Goal: Task Accomplishment & Management: Use online tool/utility

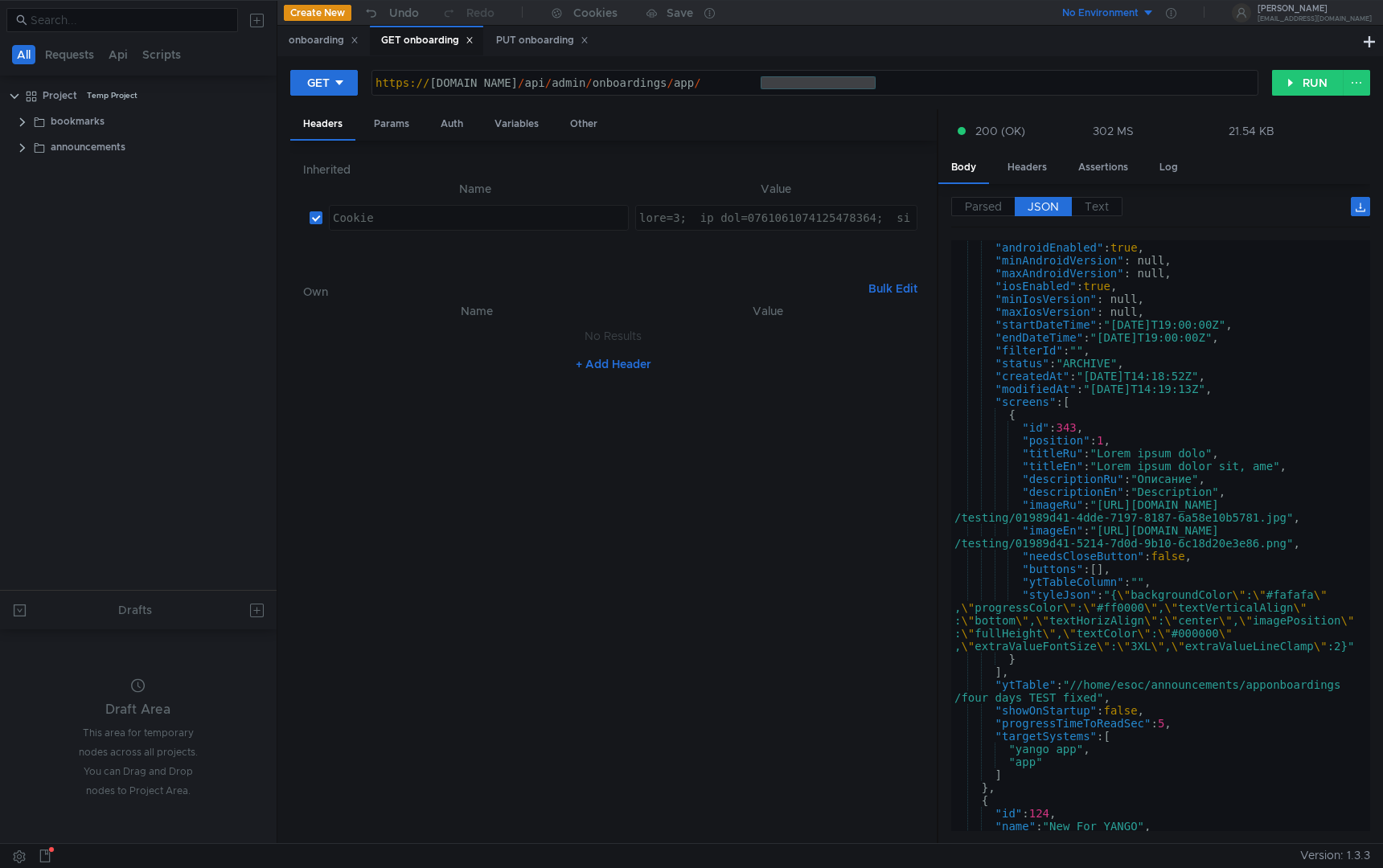
click at [132, 350] on tree-viewport "Project Temp Project bookmarks announcements" at bounding box center [138, 336] width 277 height 508
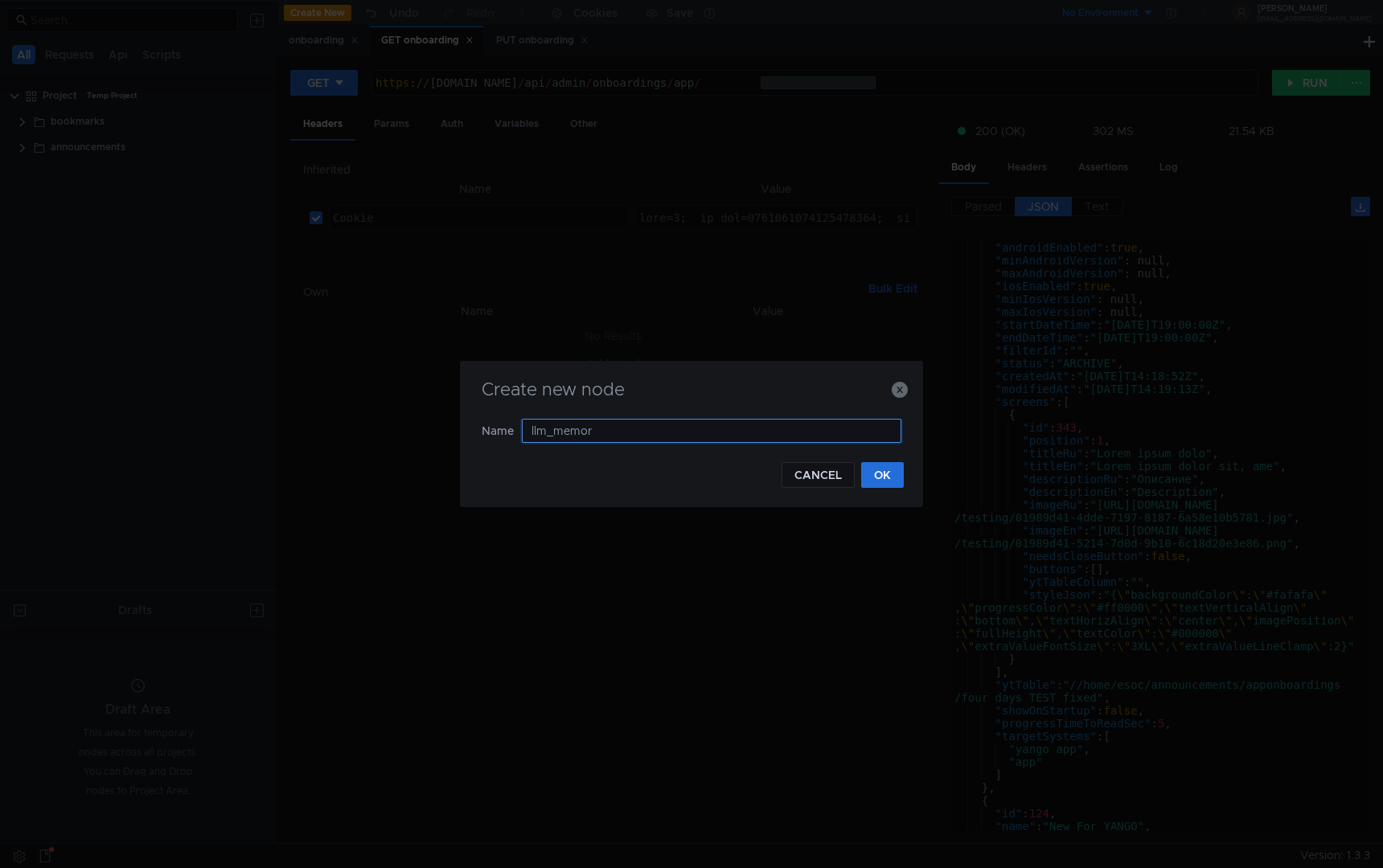
type input "llm_memory"
type input "test_auth"
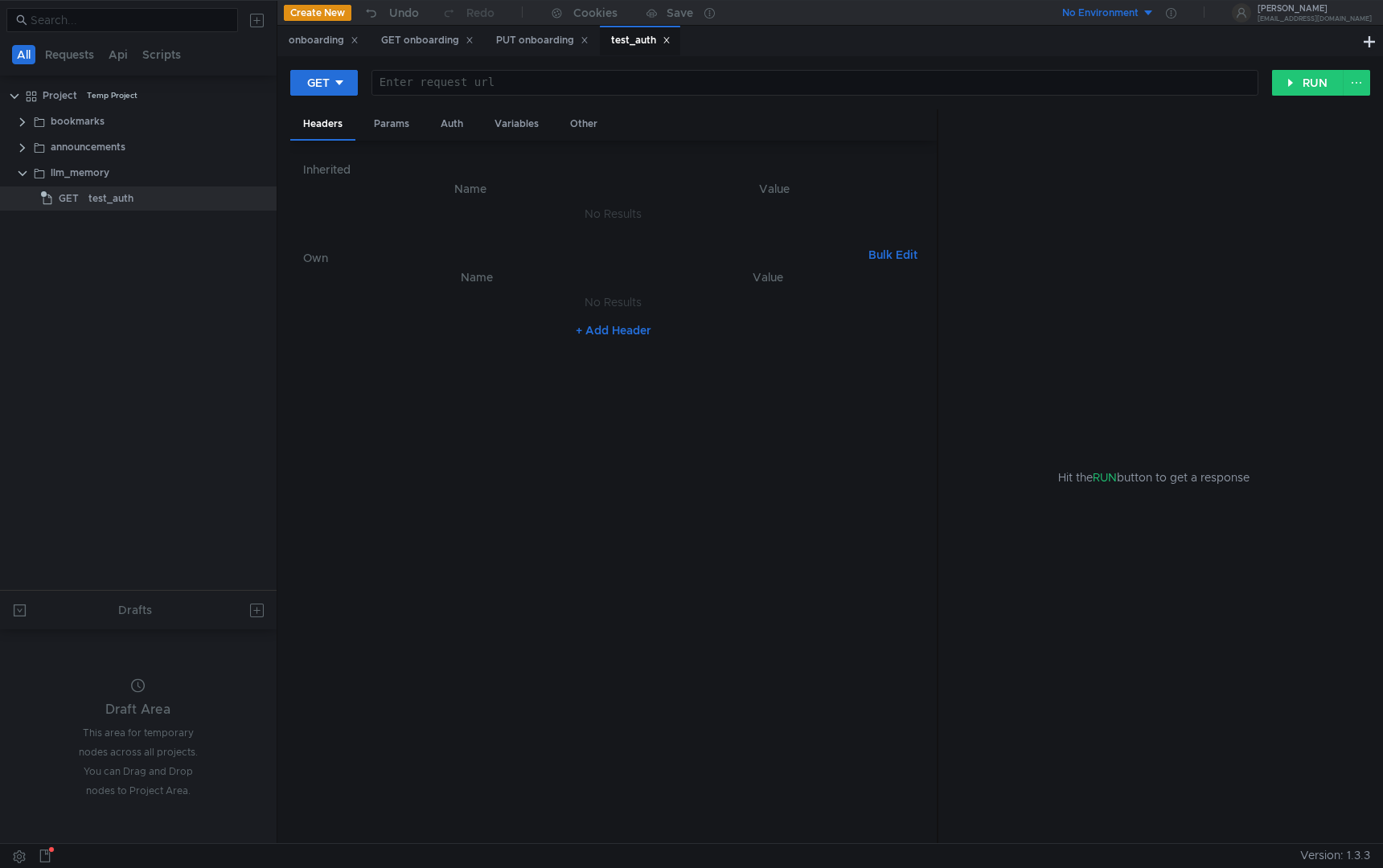
click at [416, 81] on div at bounding box center [815, 95] width 885 height 39
click at [607, 332] on button "+ Add Header" at bounding box center [613, 330] width 88 height 19
click at [465, 296] on div at bounding box center [488, 306] width 280 height 25
click at [330, 310] on input "checkbox" at bounding box center [333, 306] width 13 height 13
checkbox input "false"
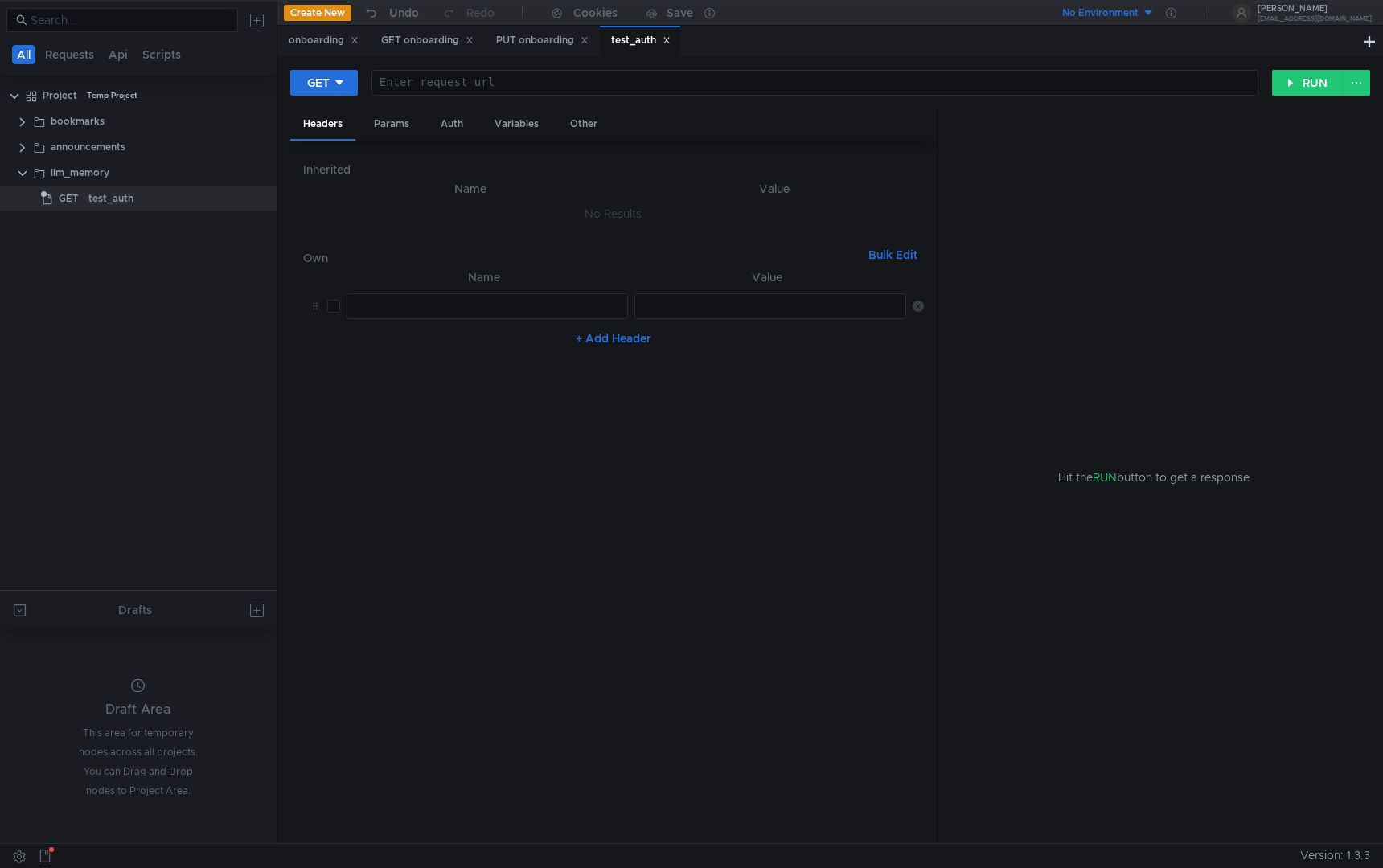
click at [919, 308] on icon at bounding box center [918, 306] width 11 height 11
click at [635, 327] on button "+ Add Header" at bounding box center [613, 330] width 88 height 19
click at [499, 306] on div at bounding box center [488, 319] width 280 height 39
type textarea "С"
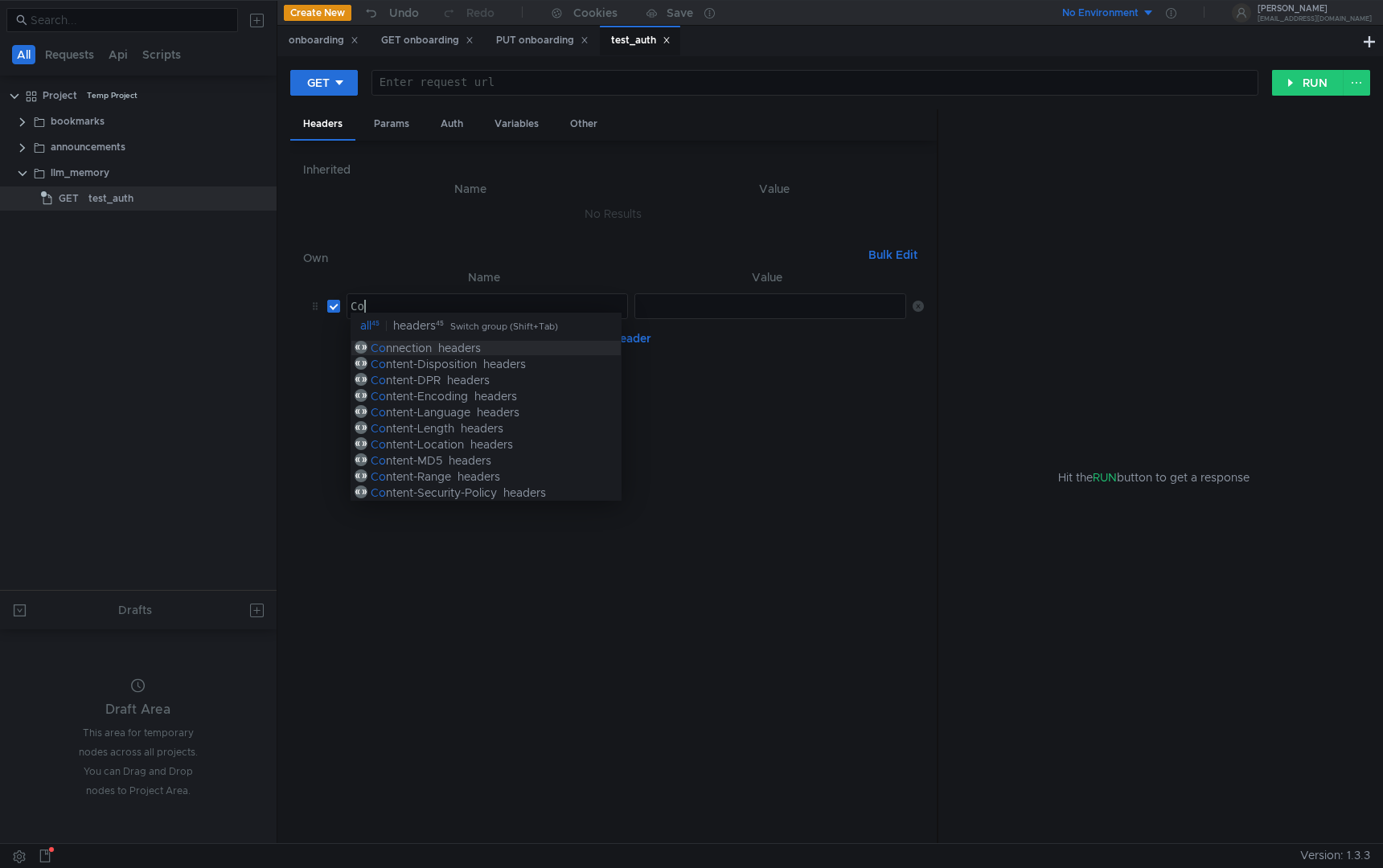
scroll to position [0, 1]
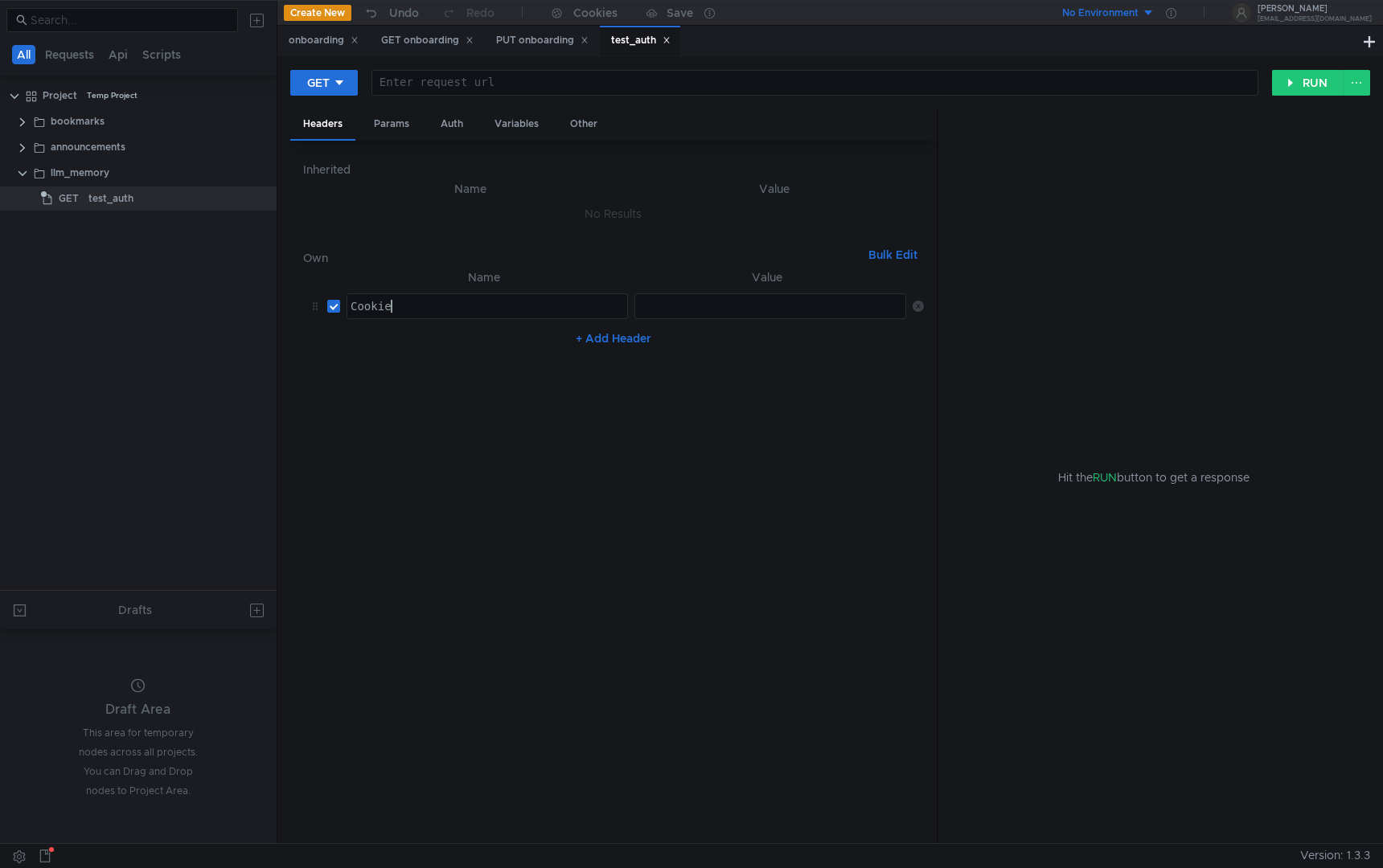
type textarea "Cookie"
click at [680, 310] on div at bounding box center [772, 319] width 272 height 39
paste textarea
click at [109, 148] on div "announcements" at bounding box center [88, 147] width 74 height 25
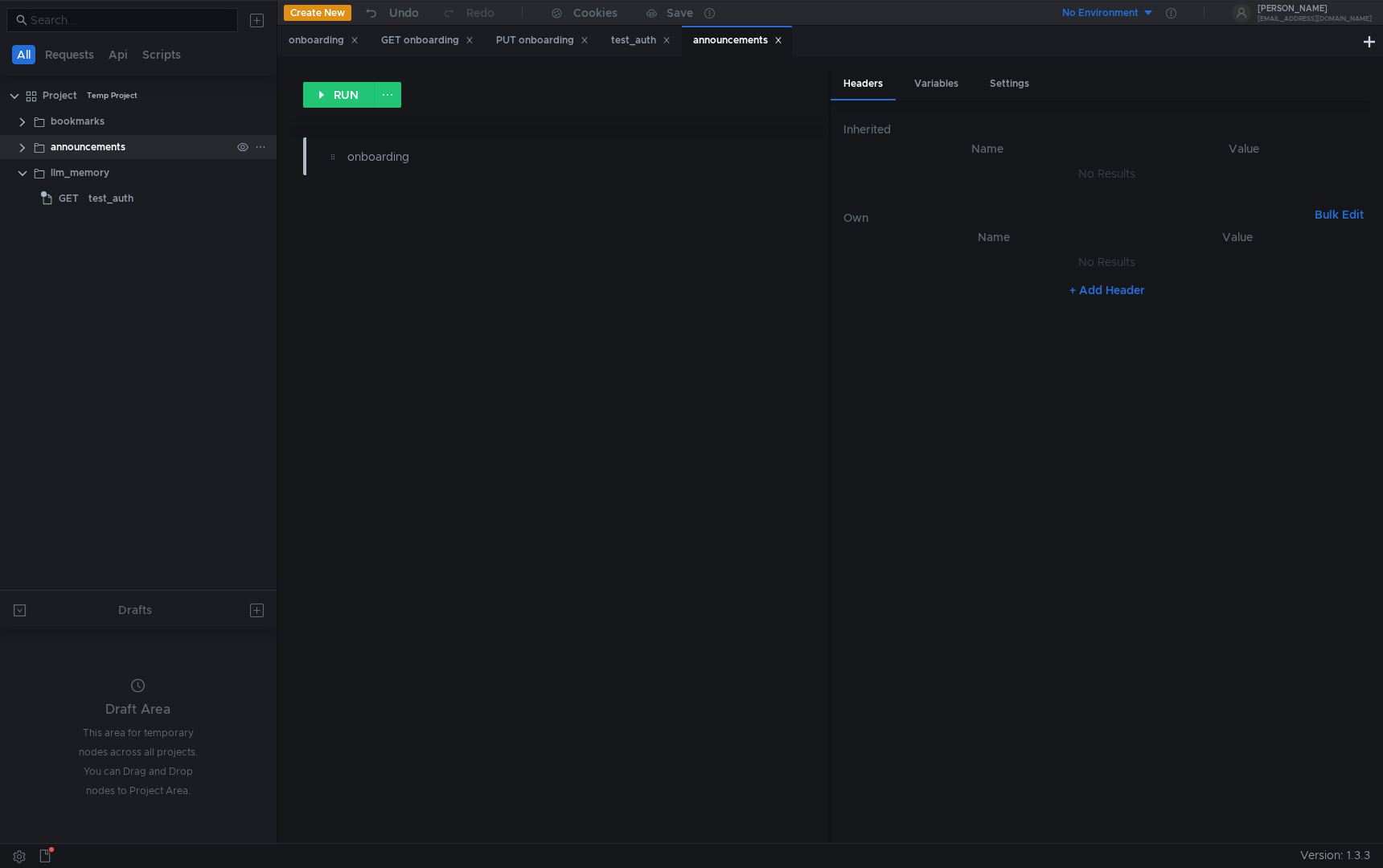
click at [134, 150] on div "announcements" at bounding box center [141, 147] width 180 height 25
click at [63, 154] on div "announcements" at bounding box center [88, 147] width 74 height 25
click at [16, 143] on clr-icon at bounding box center [23, 148] width 13 height 13
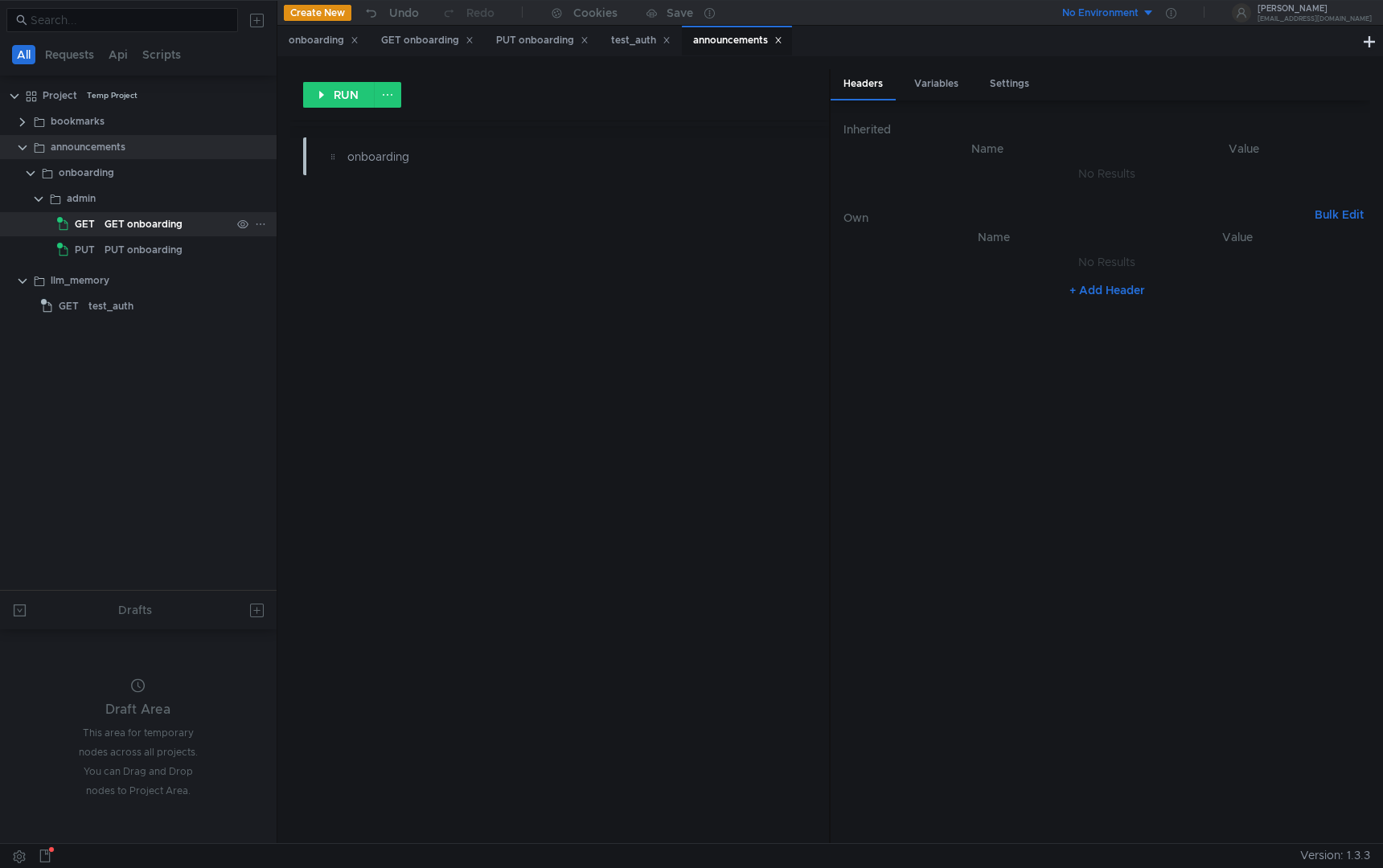
click at [143, 231] on div "GET onboarding" at bounding box center [143, 224] width 78 height 25
click at [127, 228] on div "GET onboarding" at bounding box center [143, 224] width 78 height 25
click at [127, 225] on div "GET onboarding" at bounding box center [143, 224] width 78 height 25
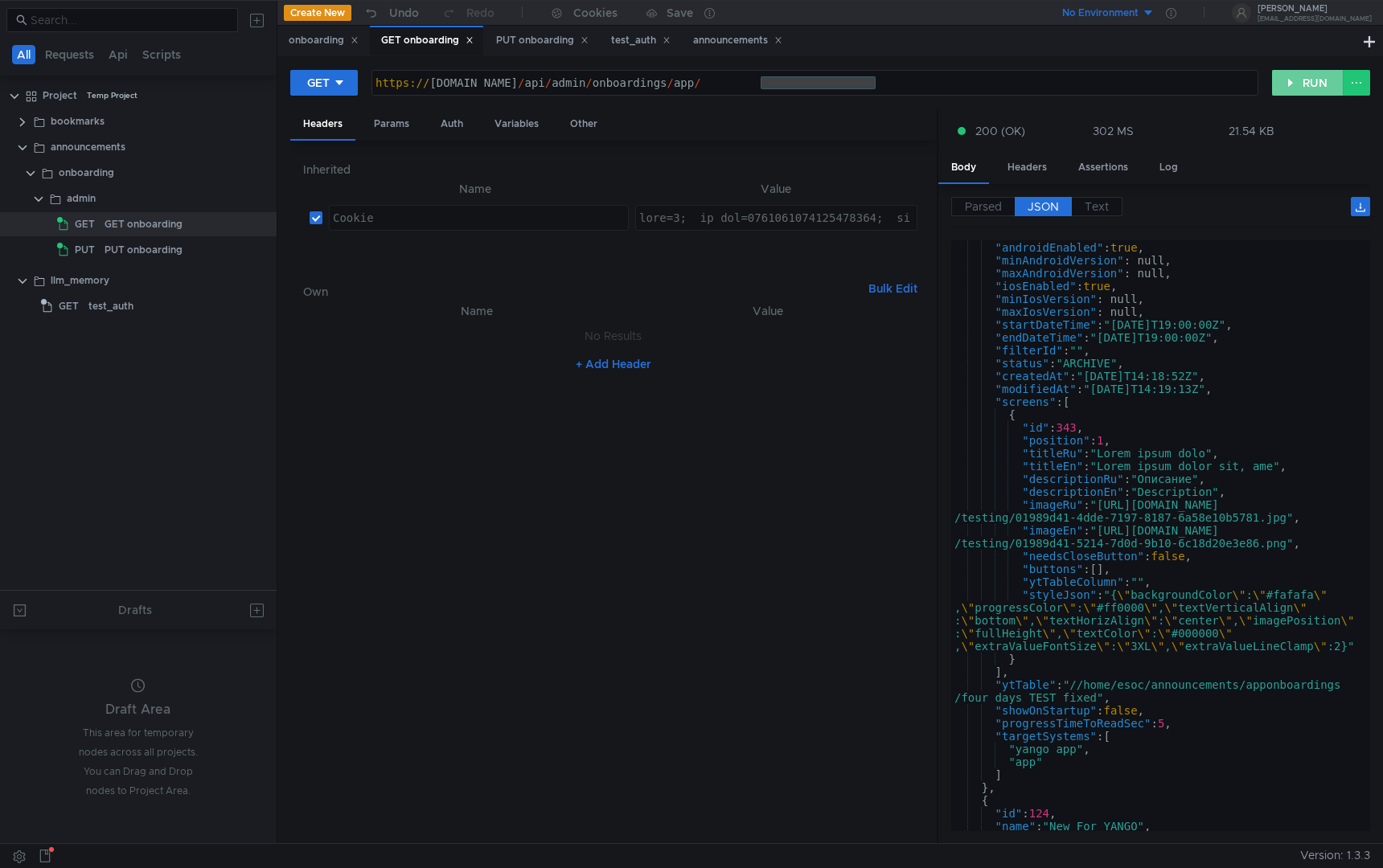
click at [1290, 84] on button "RUN" at bounding box center [1308, 83] width 72 height 25
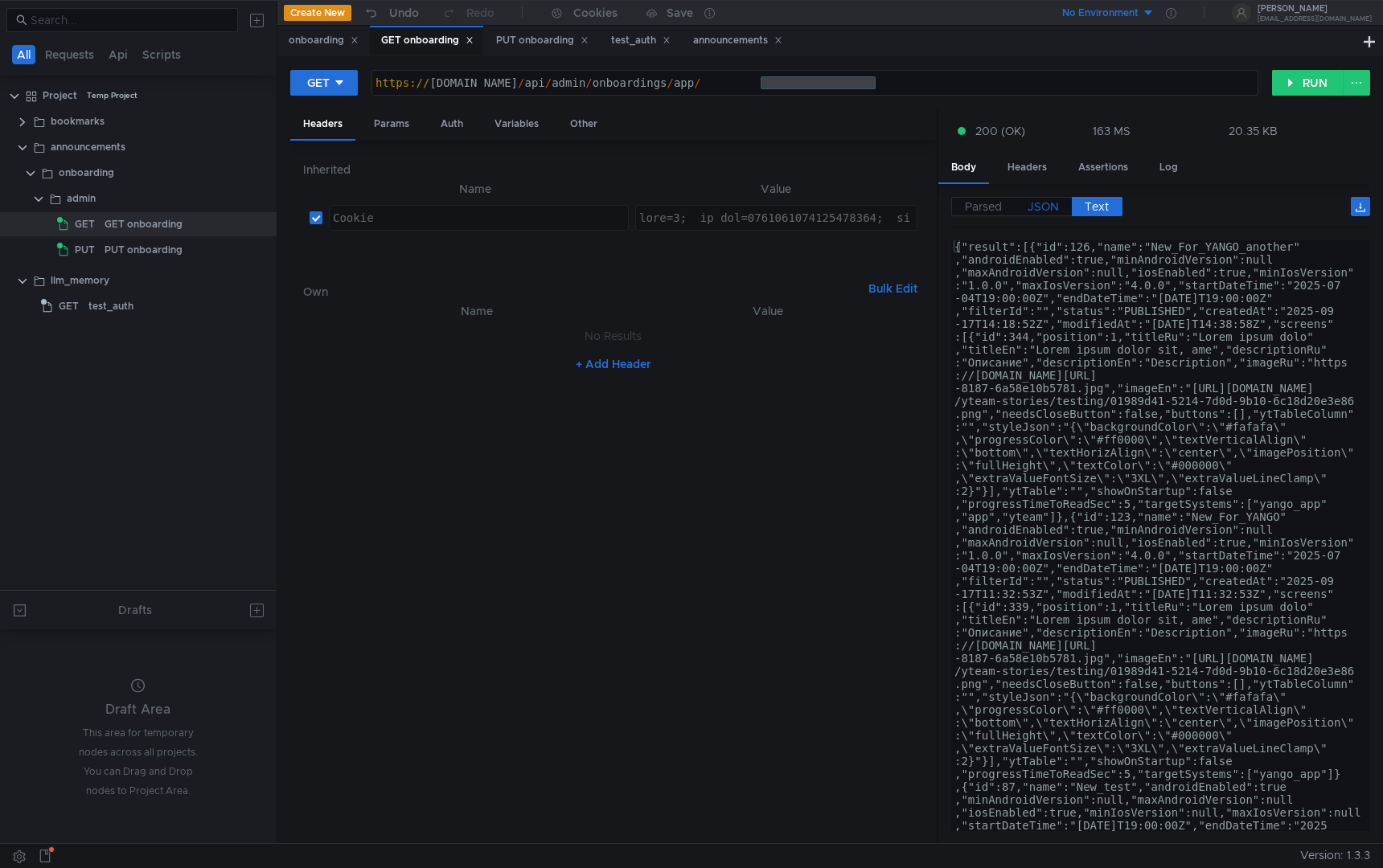
click at [1028, 202] on span "JSON" at bounding box center [1043, 207] width 32 height 15
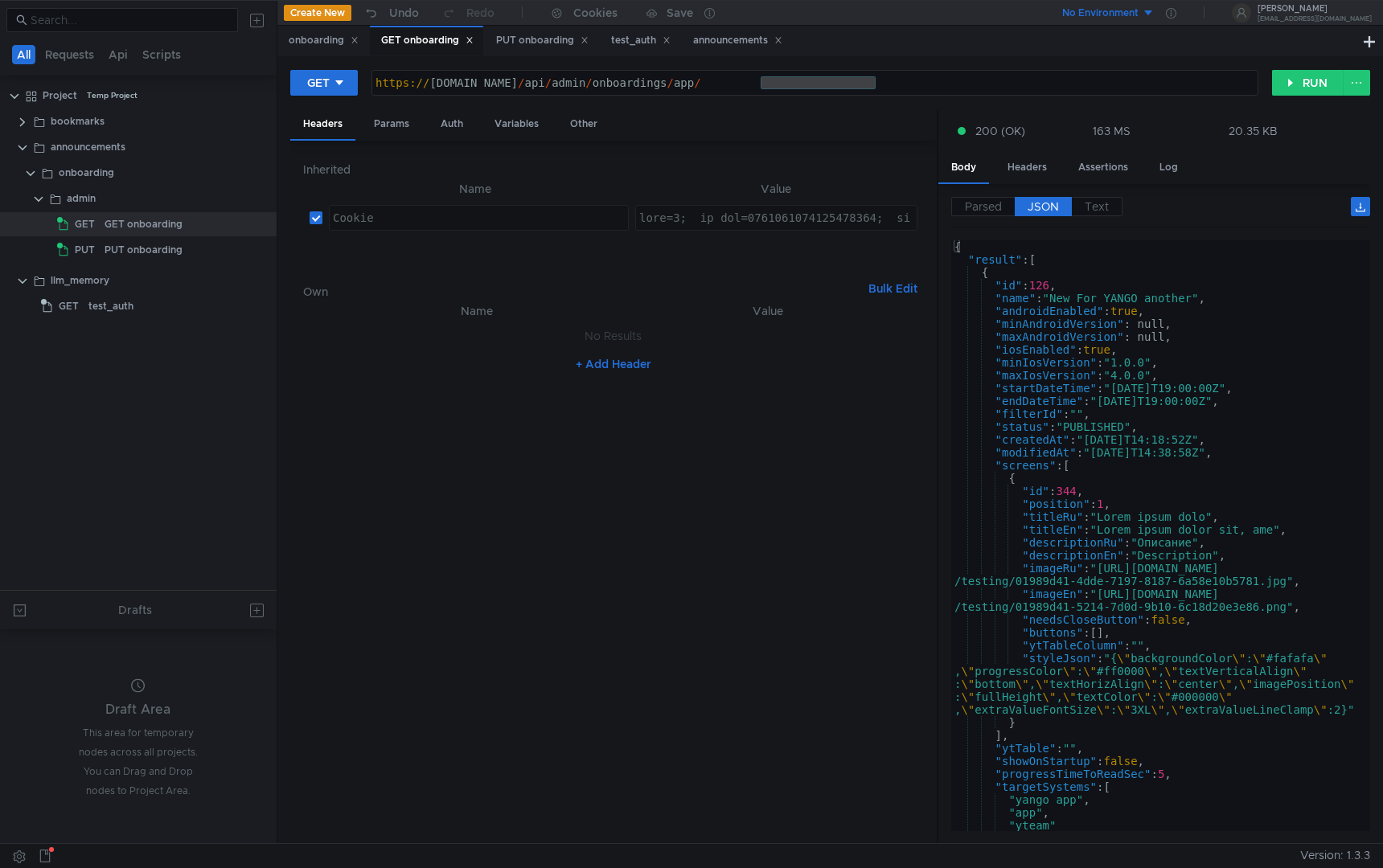
scroll to position [193, 0]
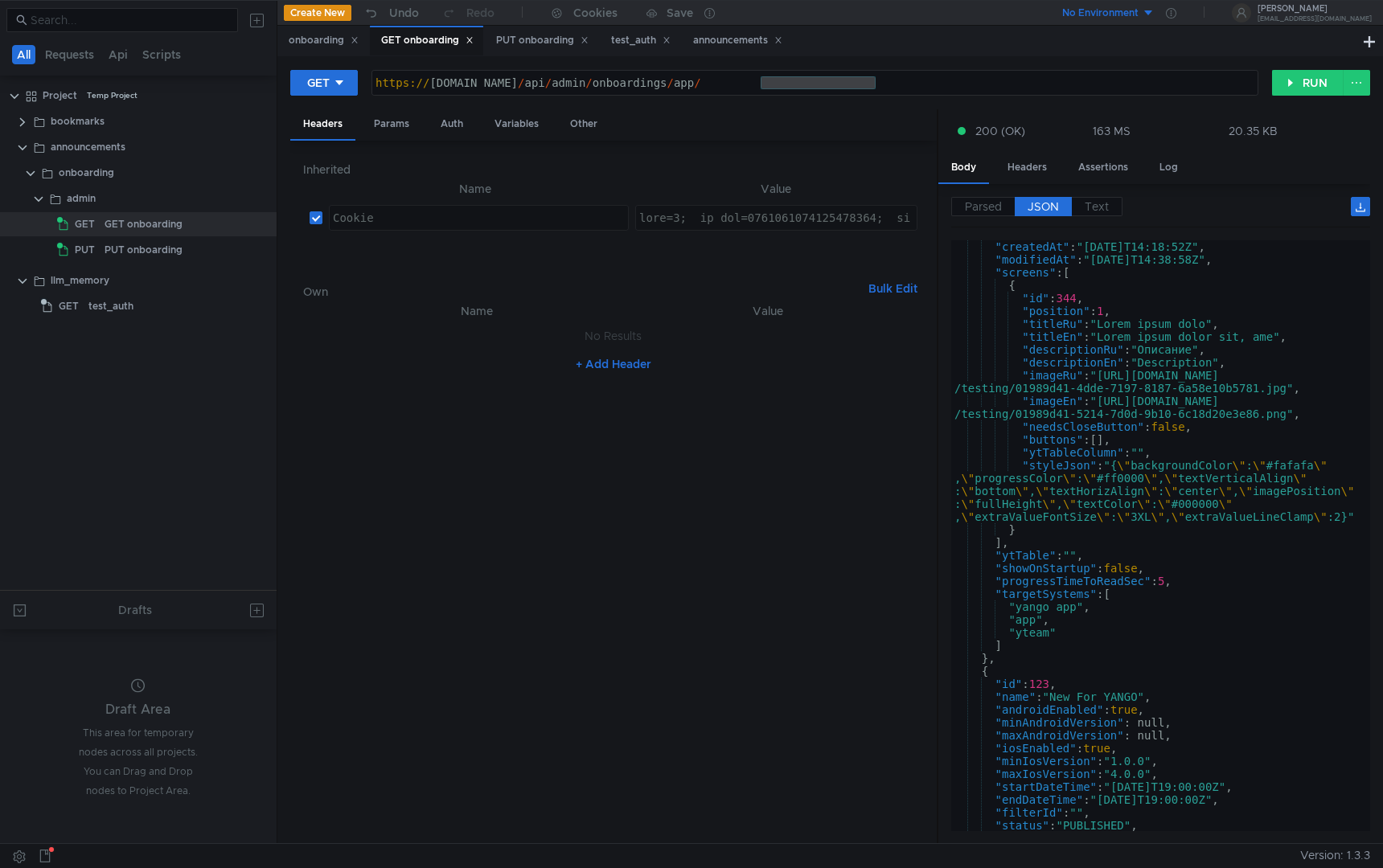
type textarea "gdpr=0; _ym_uid=1748967989323944134; _ym_d=1748967989; uxs_uid=443a7e50-4201-11…"
click at [95, 190] on div "admin" at bounding box center [148, 198] width 164 height 25
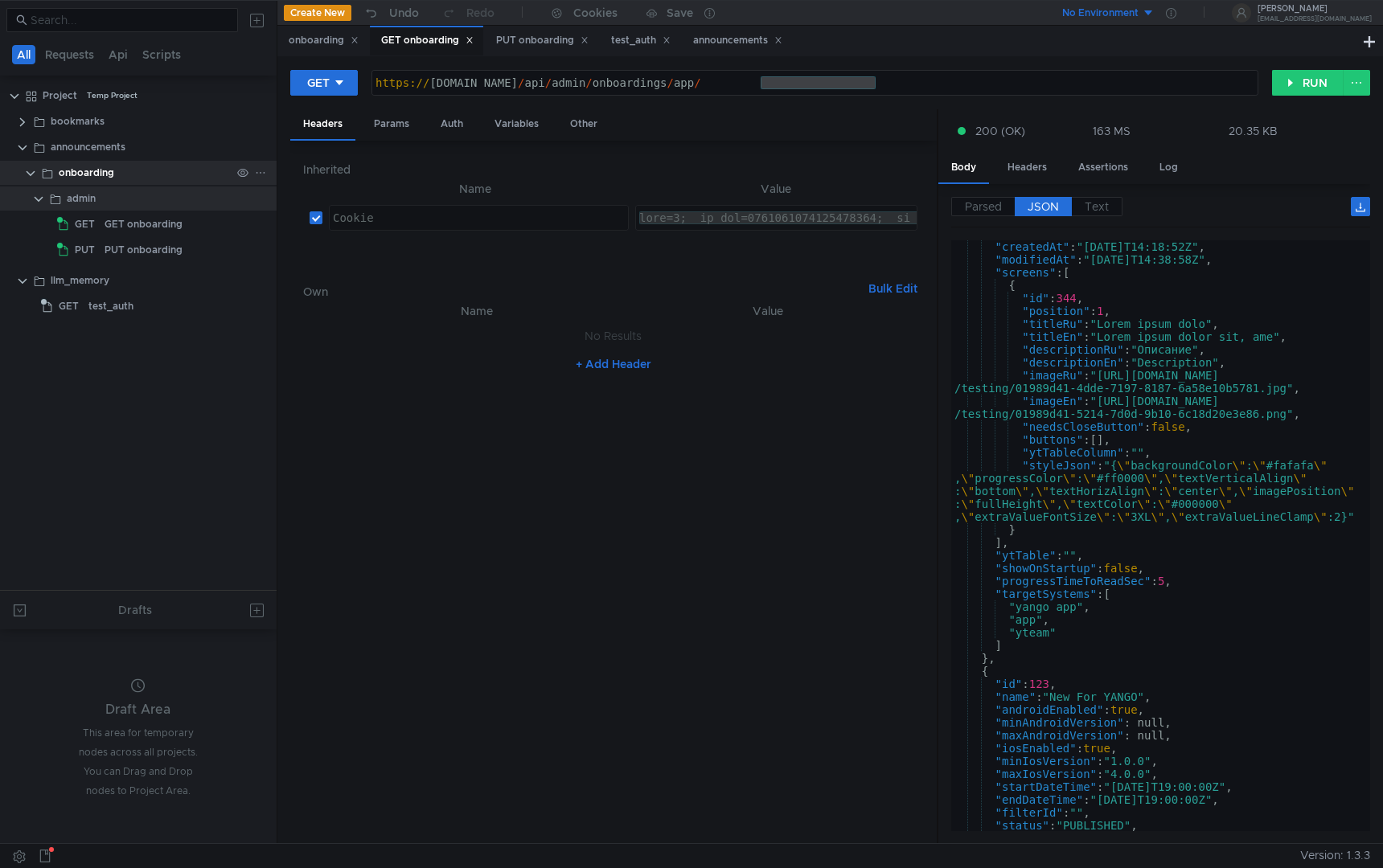
click at [111, 176] on div "onboarding" at bounding box center [86, 173] width 55 height 25
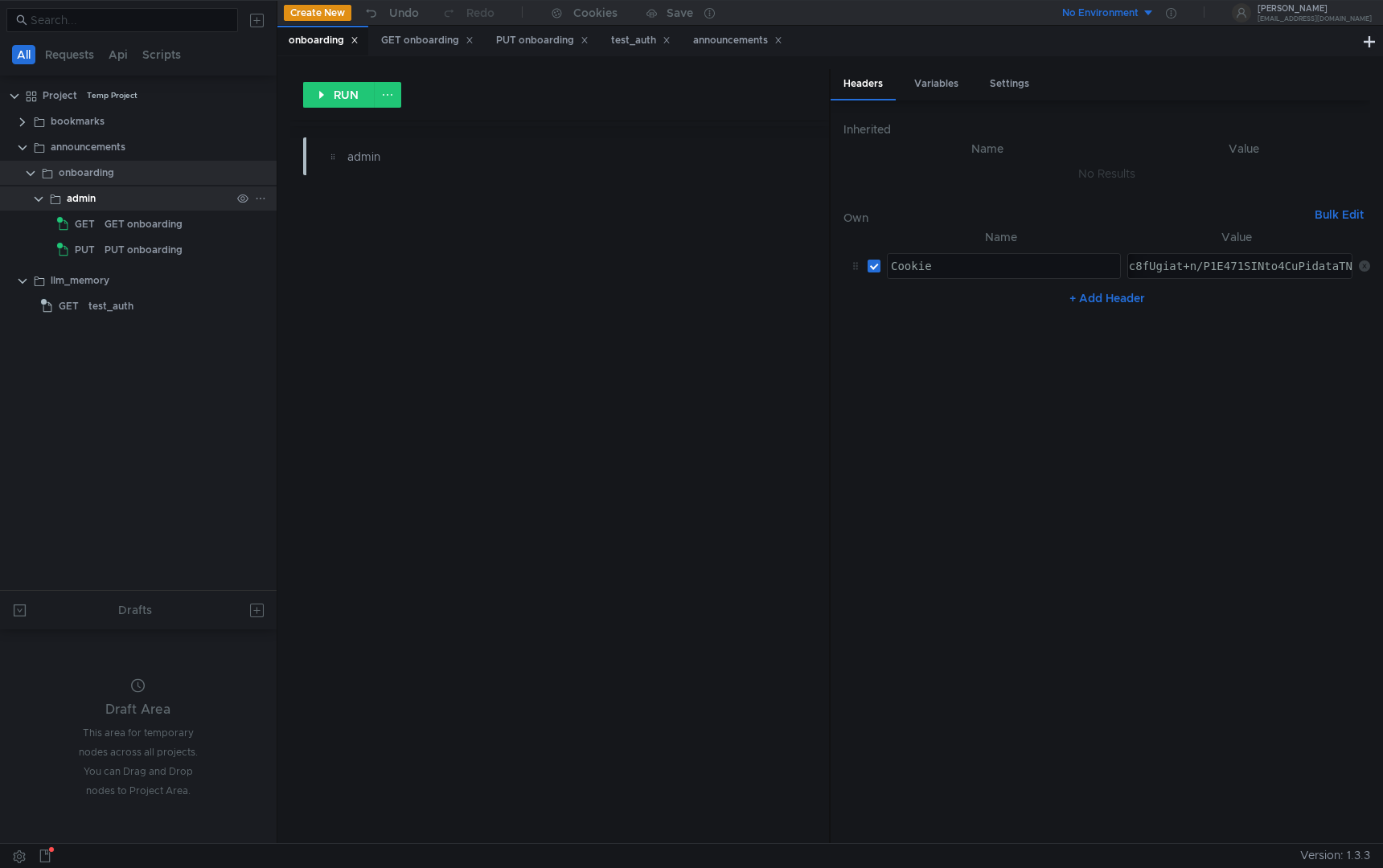
click at [126, 192] on div "admin" at bounding box center [148, 198] width 164 height 25
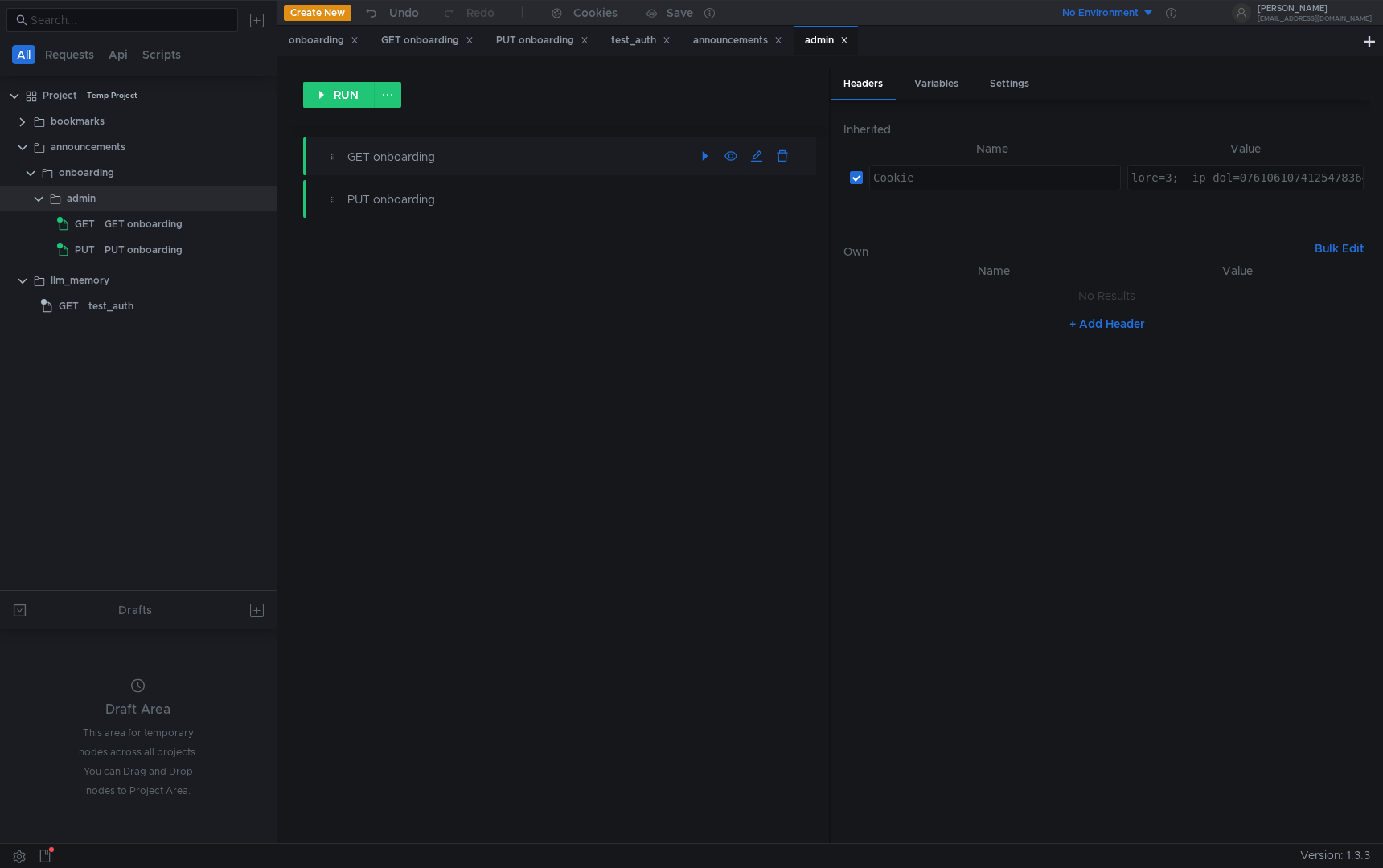
click at [429, 171] on div "GET onboarding" at bounding box center [560, 156] width 514 height 38
click at [129, 153] on div "announcements" at bounding box center [141, 147] width 180 height 25
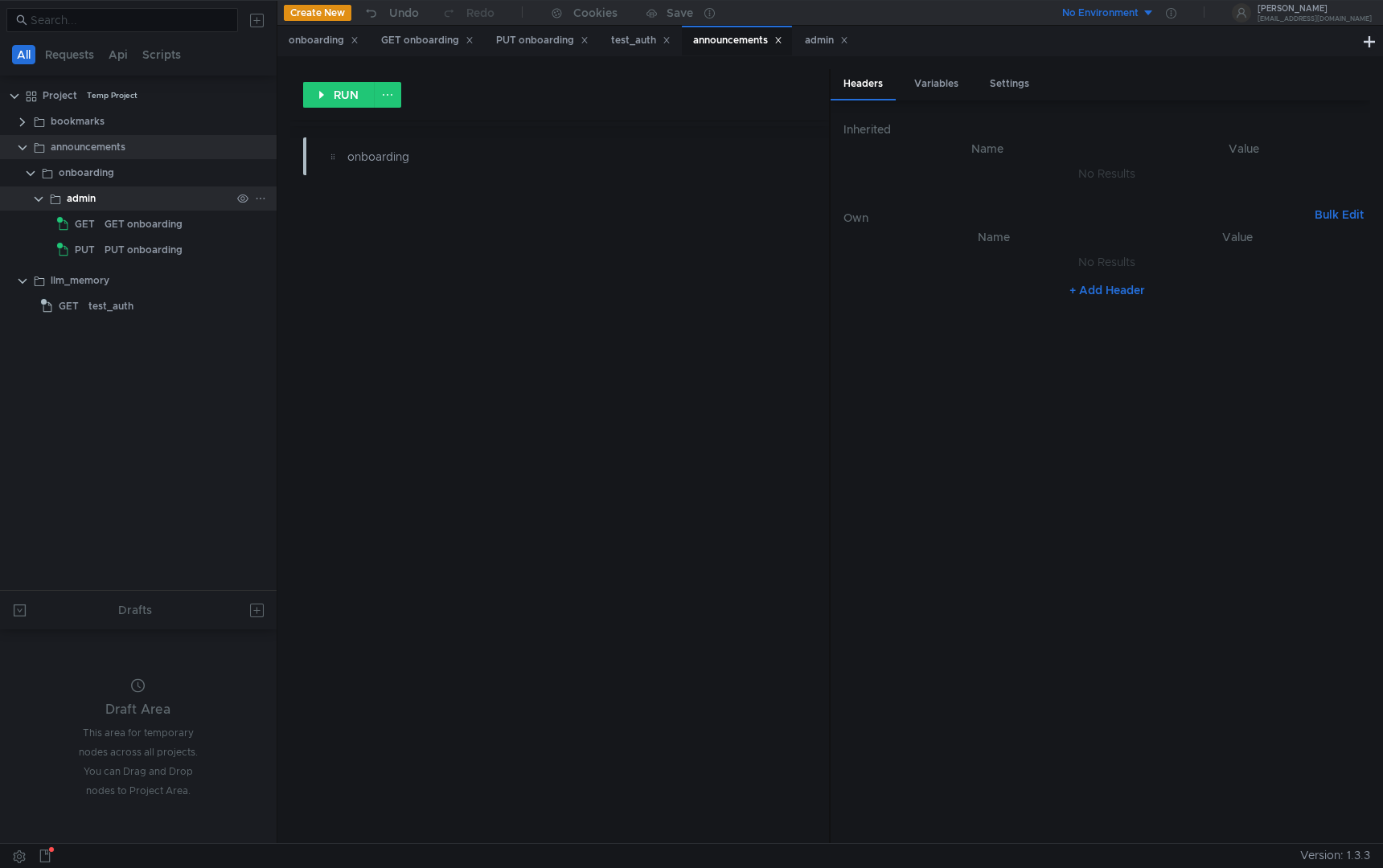
click at [124, 195] on div "admin" at bounding box center [148, 198] width 164 height 25
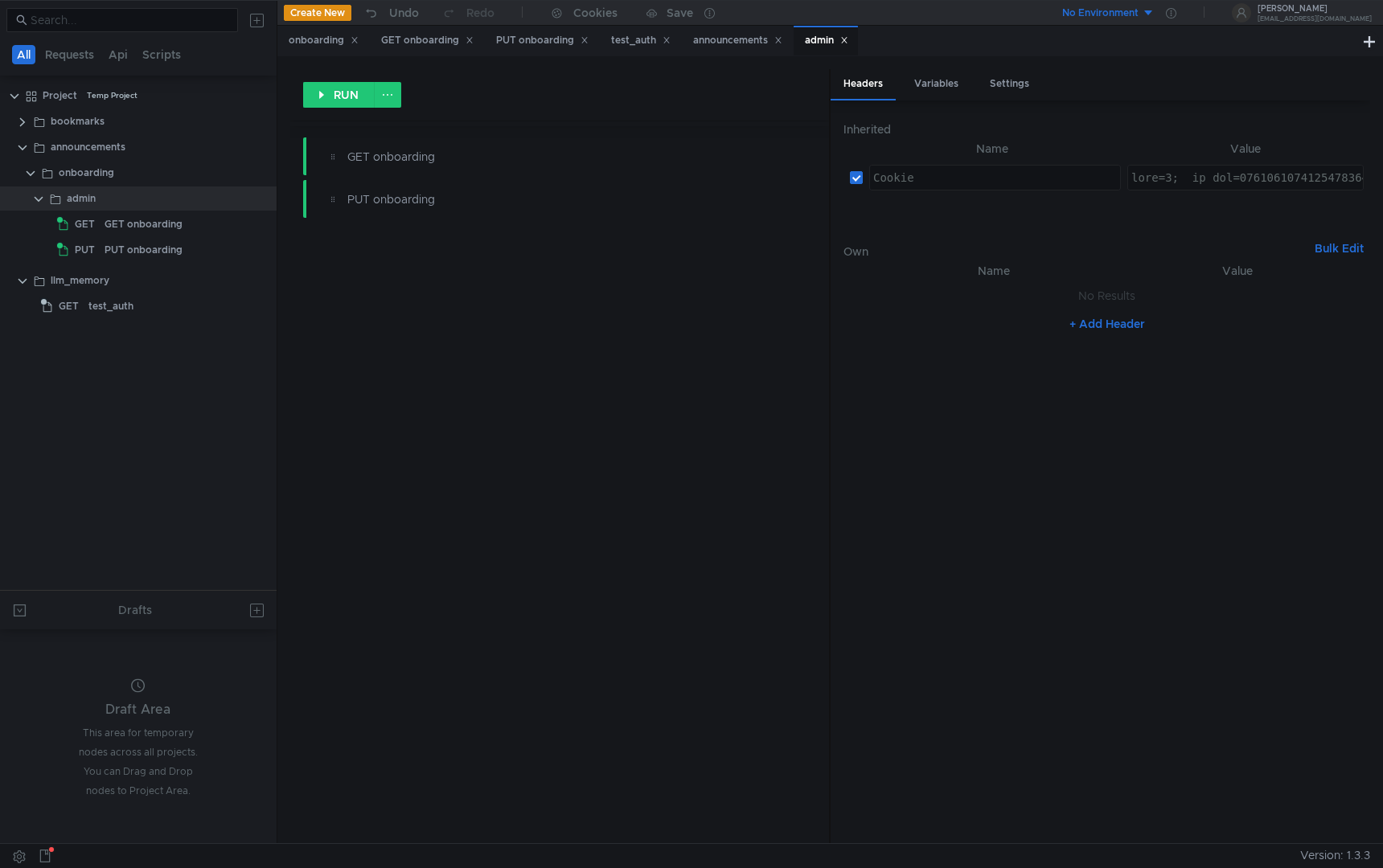
type textarea "gdpr=0; _ym_uid=1748967989323944134; _ym_d=1748967989; uxs_uid=443a7e50-4201-11…"
drag, startPoint x: 1276, startPoint y: 170, endPoint x: 1262, endPoint y: 179, distance: 16.6
click at [1274, 172] on div at bounding box center [1245, 177] width 235 height 25
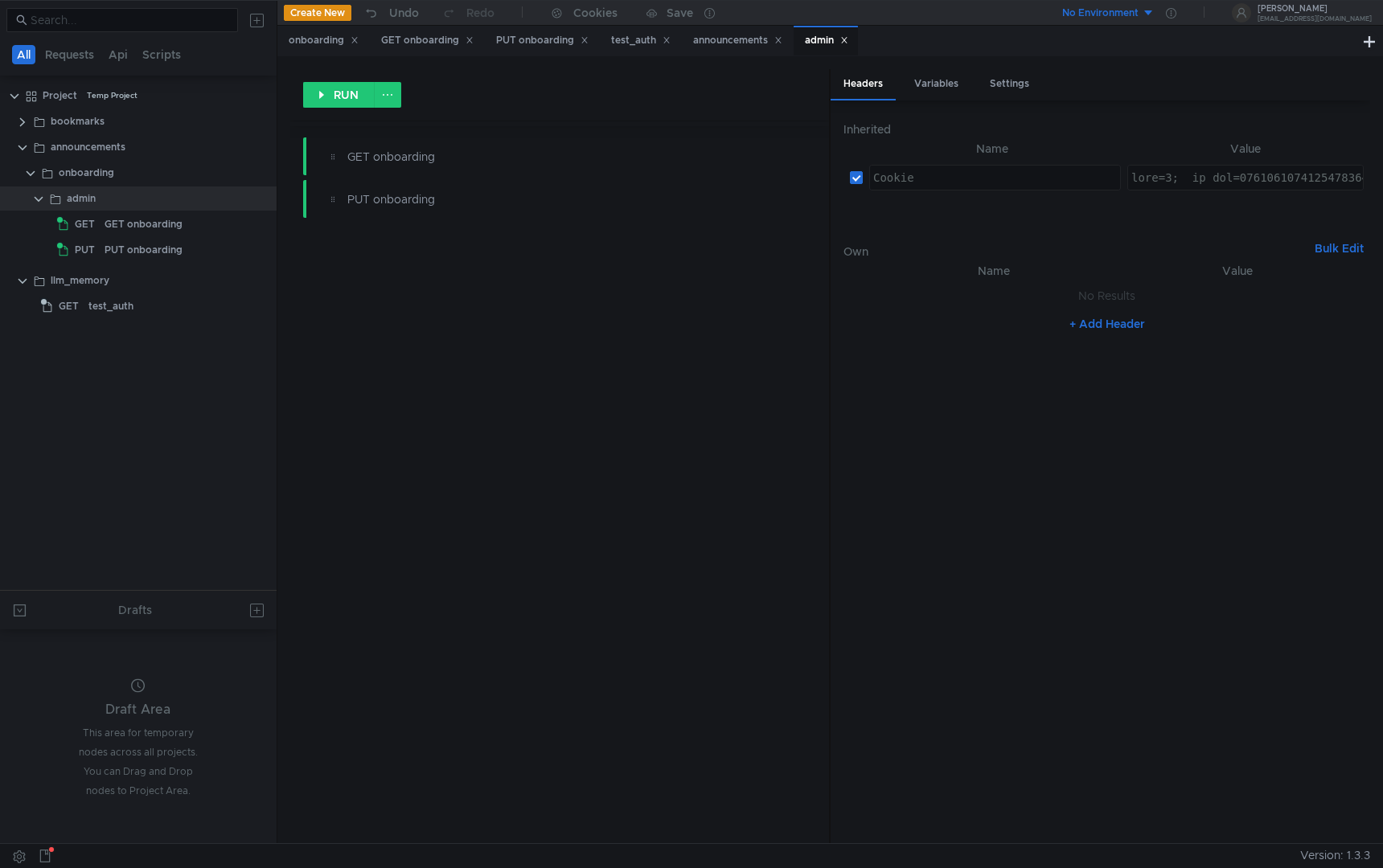
click at [123, 156] on div "announcements" at bounding box center [88, 147] width 74 height 25
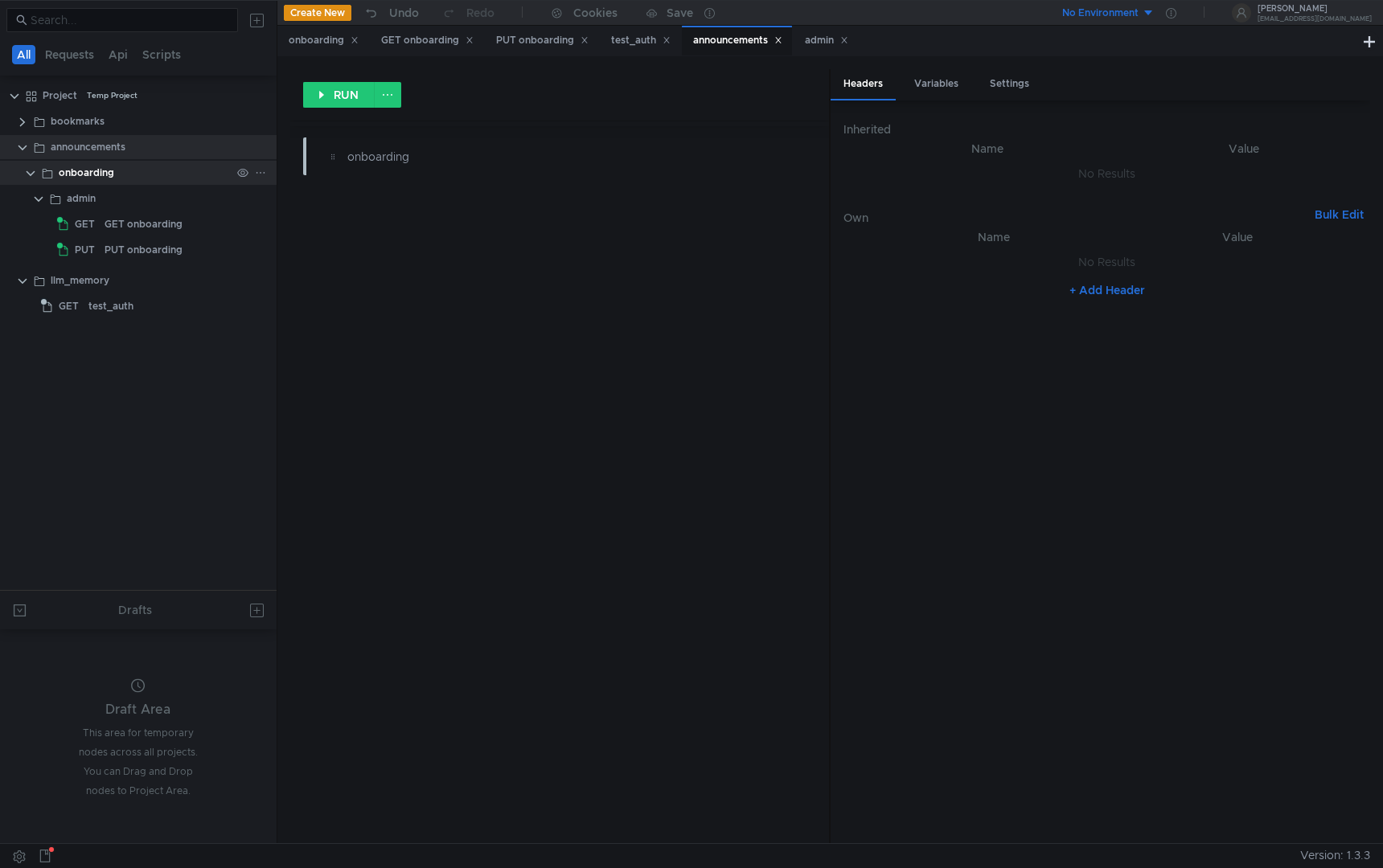
click at [150, 176] on div "onboarding" at bounding box center [144, 173] width 172 height 25
paste textarea "Session_id"
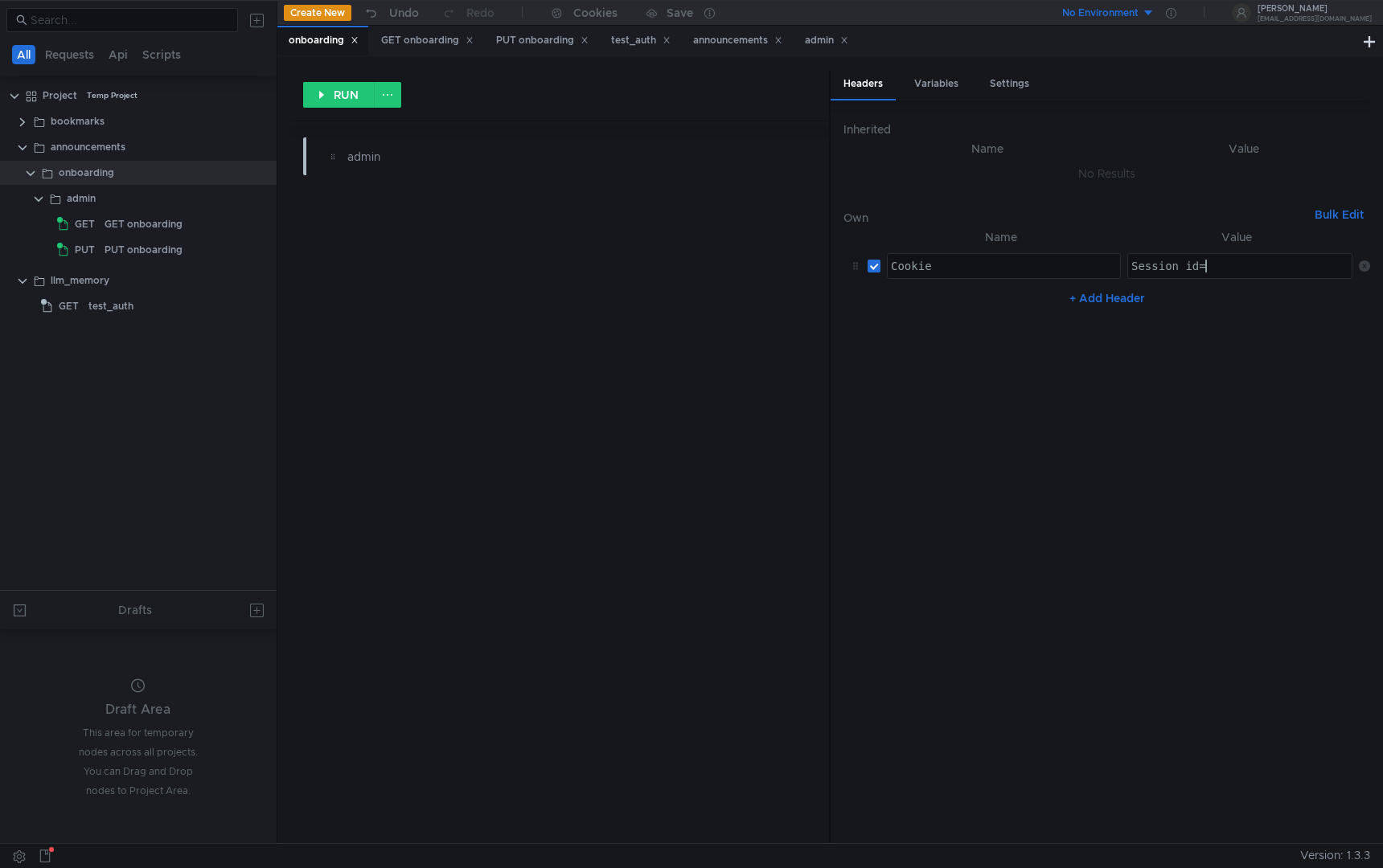
type textarea "Session_id"
type textarea "gdpr=0; _ym_uid=1748967989323944134; _ym_d=1748967989; uxs_uid=443a7e50-4201-11…"
paste textarea "Session_id"
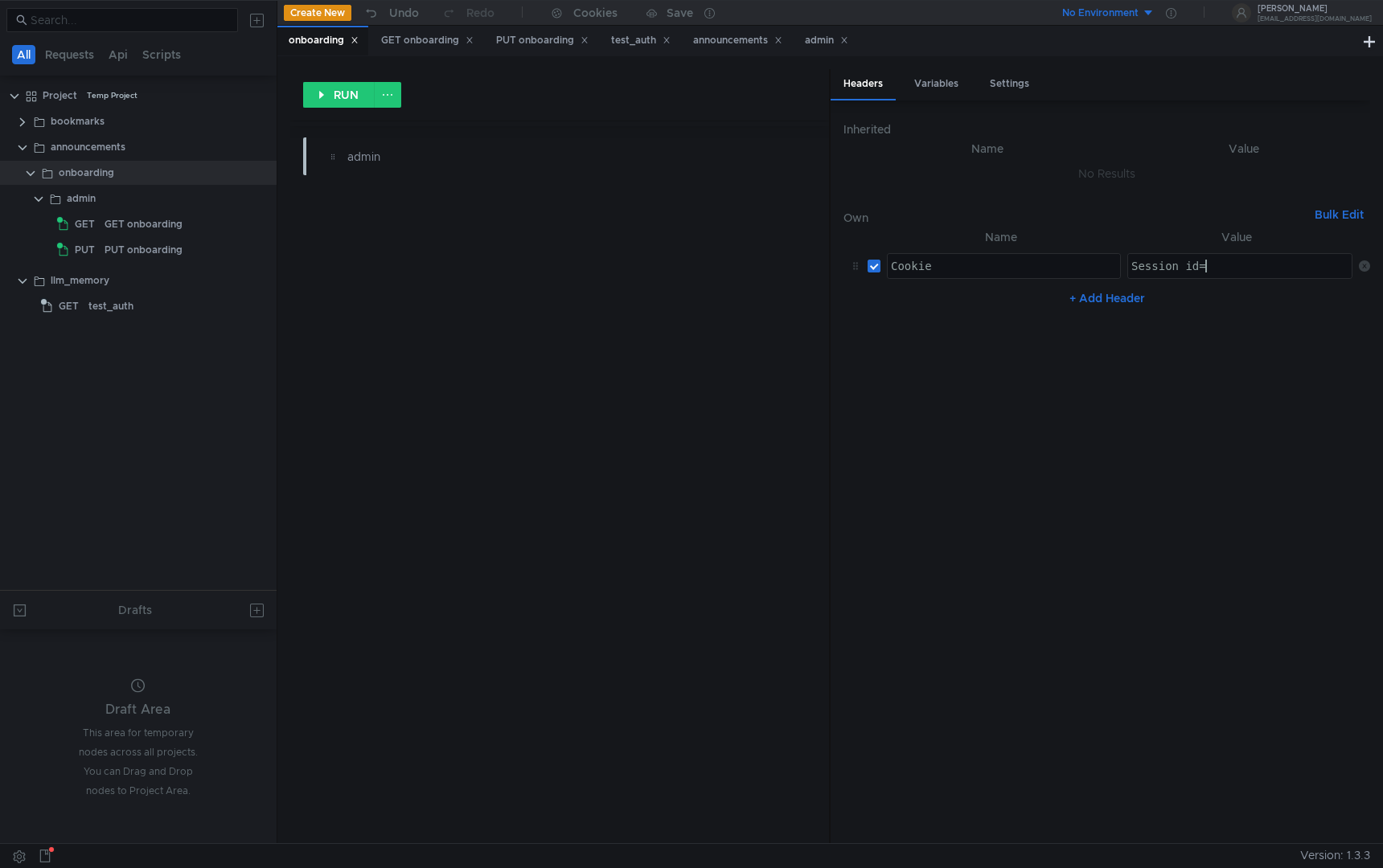
paste textarea "3:1758034834.5.0.1748967988306:AwABAAAAAABIB4CAvwYCKg:c103.1.2:3.4:1.100:ob3MUg…"
type textarea "Session_id=3:1758034834.5.0.1748967988306:AwABAAAAAABIB4CAvwYCKg:c103.1.2:3.4:1…"
click at [504, 309] on div "RUN admin" at bounding box center [560, 456] width 539 height 774
click at [410, 42] on div "GET onboarding" at bounding box center [428, 40] width 93 height 17
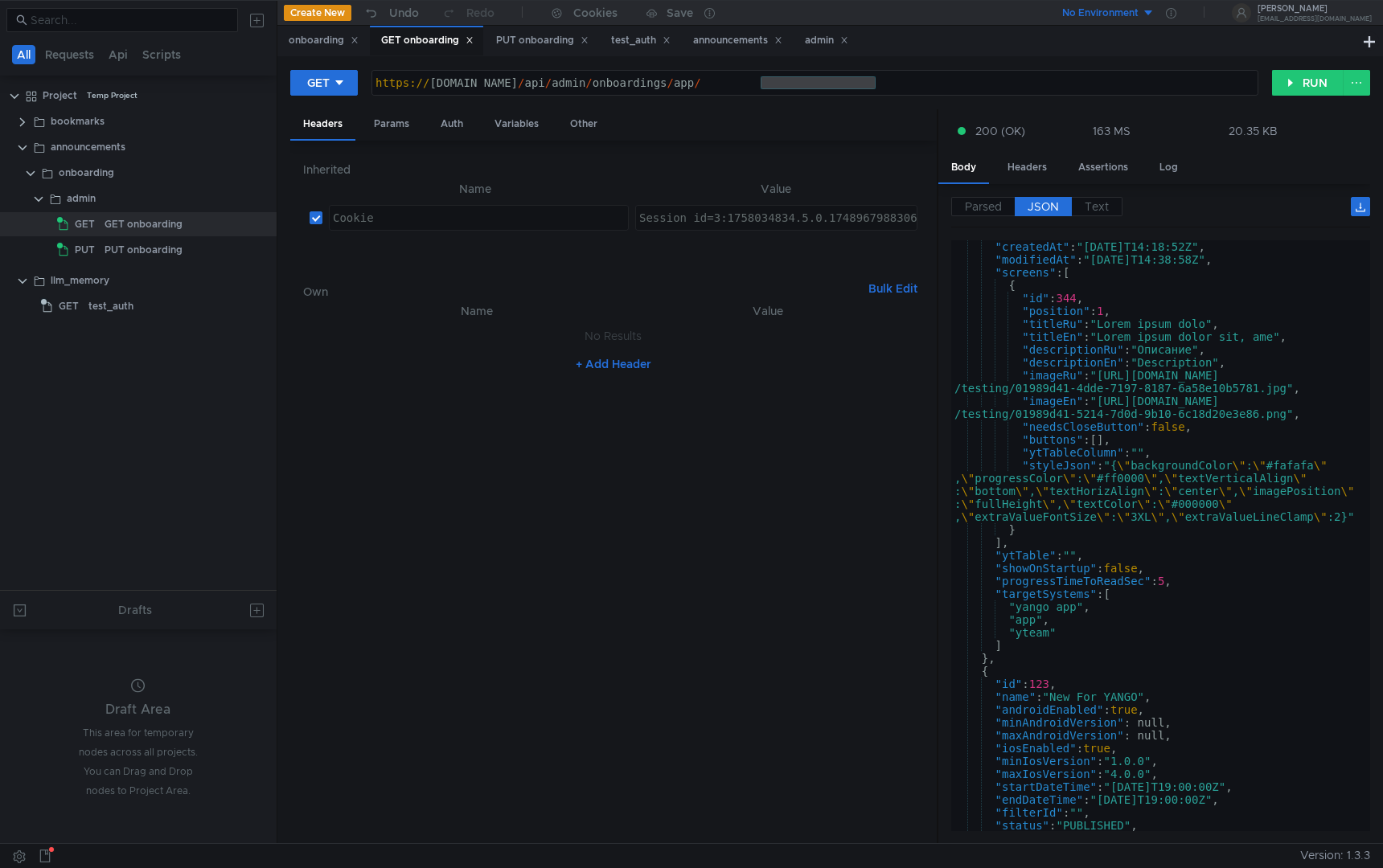
type textarea "Session_id=3:1758034834.5.0.1748967988306:AwABAAAAAABIB4CAvwYCKg:c103.1.2:3.4:1…"
click at [1298, 80] on button "RUN" at bounding box center [1308, 83] width 72 height 25
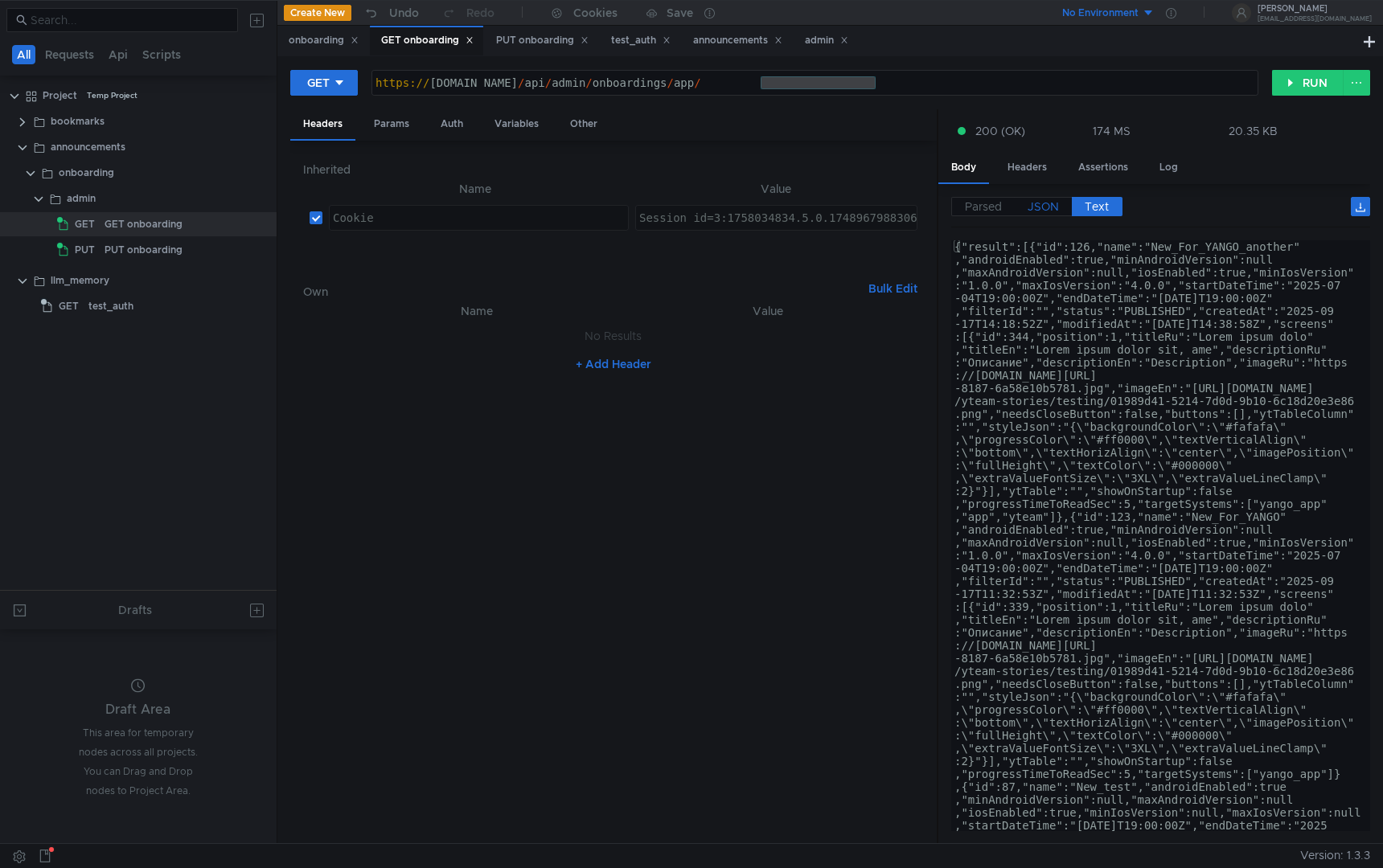
click at [1036, 212] on span "JSON" at bounding box center [1043, 207] width 32 height 15
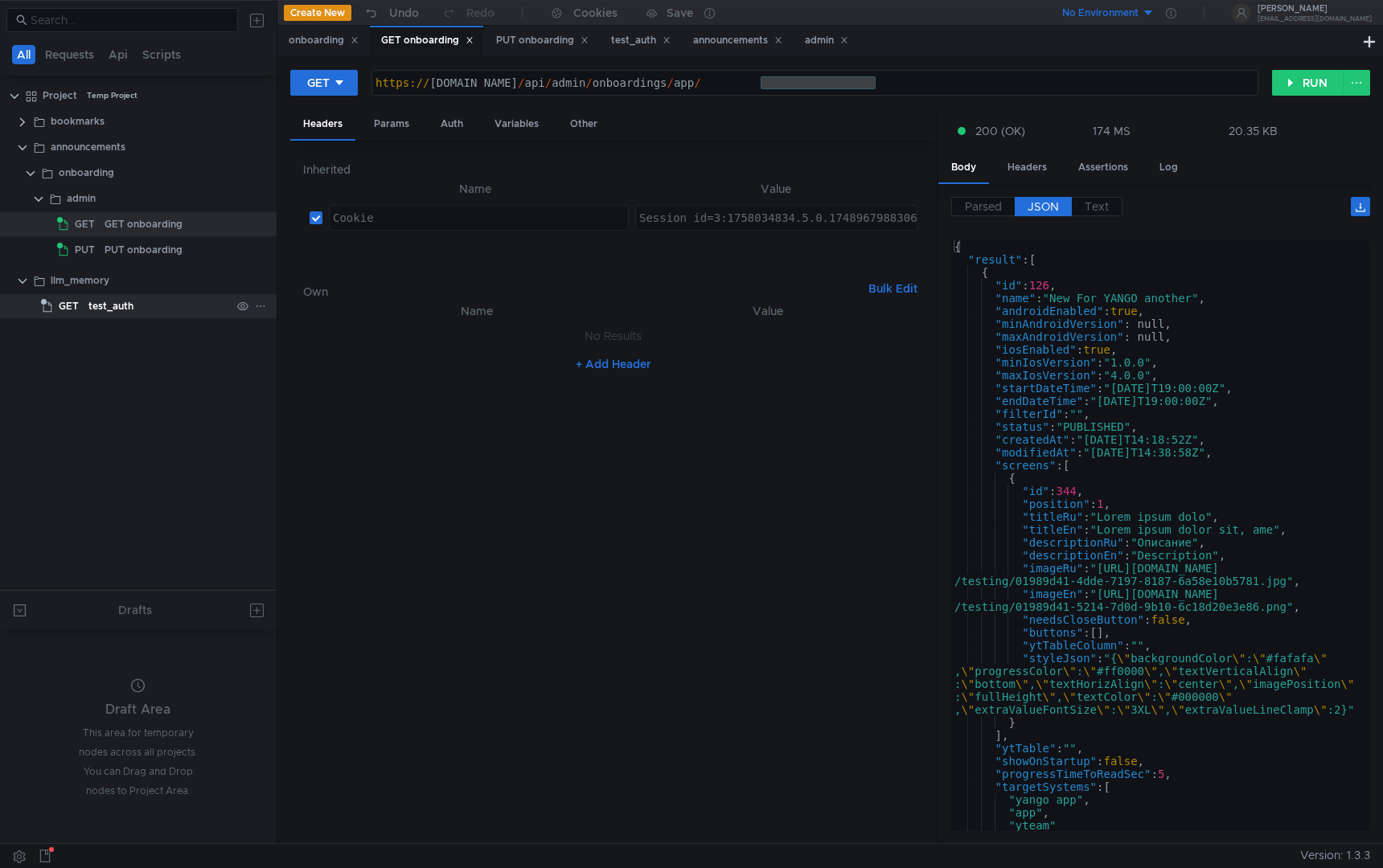
click at [113, 304] on div "test_auth" at bounding box center [111, 306] width 45 height 25
click at [95, 289] on div "llm_memory" at bounding box center [80, 281] width 59 height 25
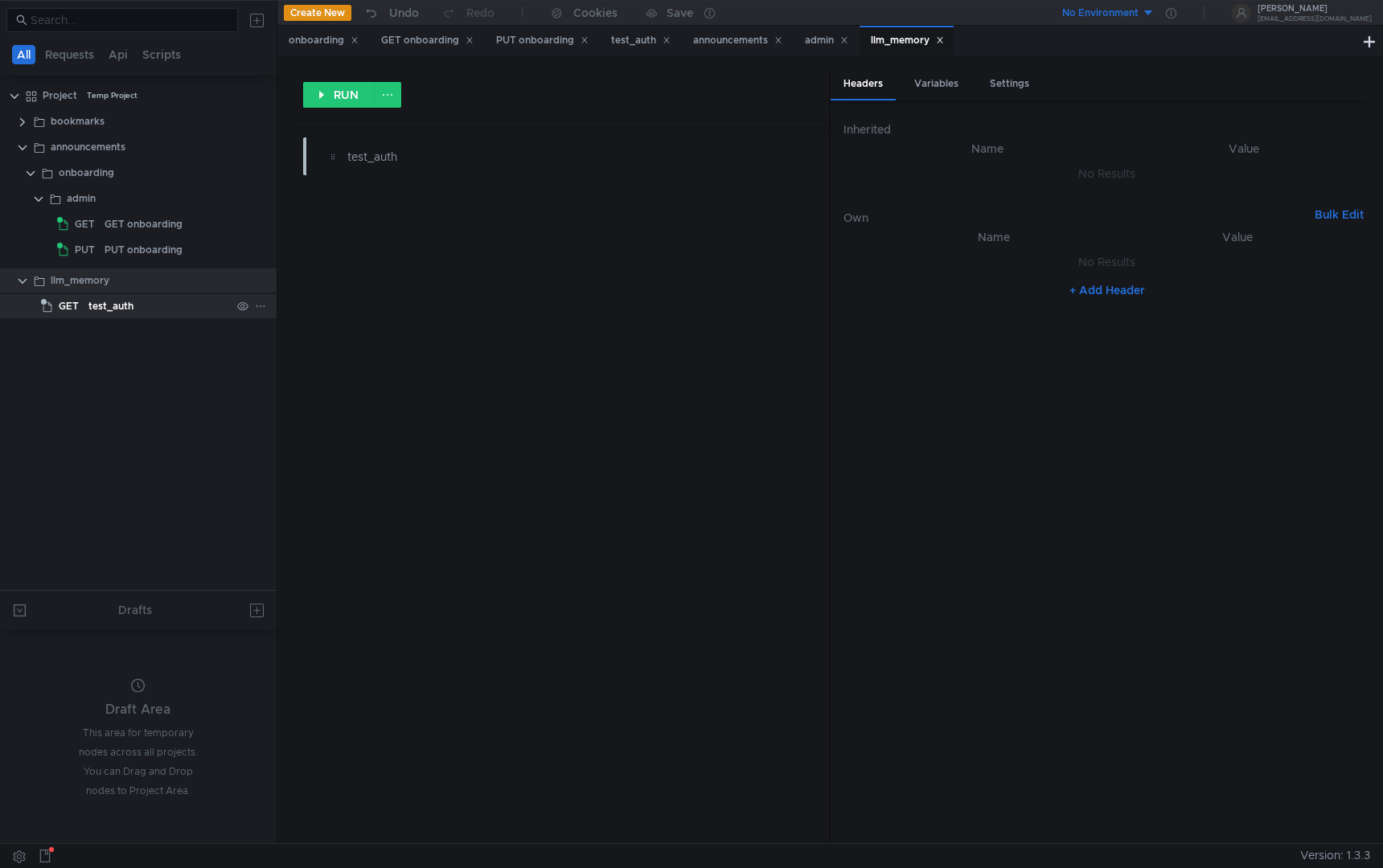
click at [150, 306] on div "test_auth" at bounding box center [159, 306] width 143 height 25
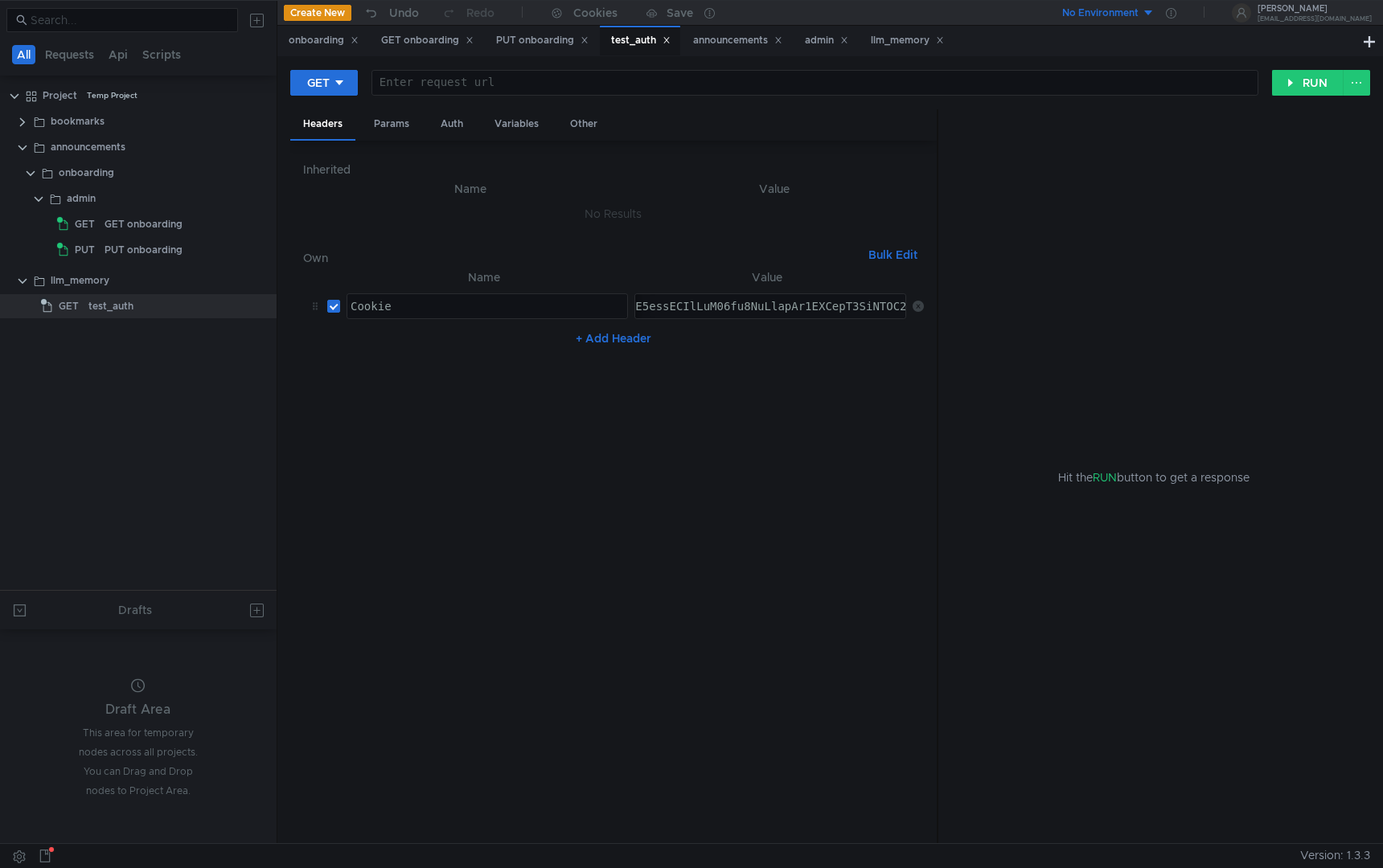
paste textarea "3:1758034834.5.0.1748967988306:AwABAAAAAABIB4CAvwYCKg:c103.1.2:3.4:1.100:ob3MUg…"
type textarea "3:1758034834.5.0.1748967988306:AwABAAAAAABIB4CAvwYCKg:c103.1.2:3.4:1.100:ob3MUg…"
paste textarea "Session_id"
paste textarea "3:1758034834.5.0.1748967988306:AwABAAAAAABIB4CAvwYCKg:c103.1.2:3.4:1.100:ob3MUg…"
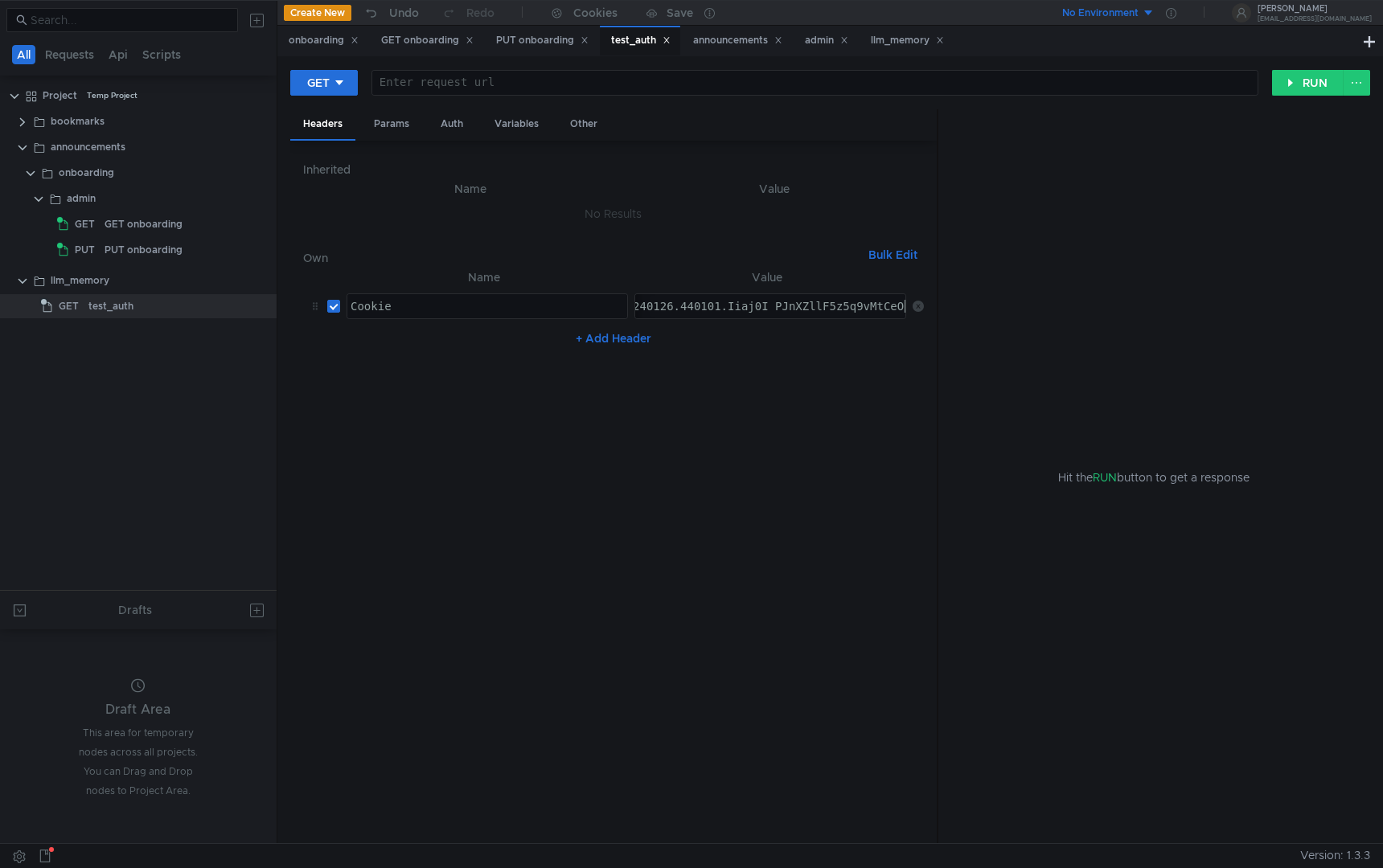
type textarea "Session_id=3:1758034834.5.0.1748967988306:AwABAAAAAABIB4CAvwYCKg:c103.1.2:3.4:1…"
click at [684, 425] on nz-table "Name Value Cookie Cookie הההההההההההההההההההההההההההההההההההההההההההההההההההההה…" at bounding box center [614, 549] width 621 height 564
click at [1293, 85] on button "RUN" at bounding box center [1308, 83] width 72 height 25
click at [1041, 201] on div "Error: Invalid URI "http:///"" at bounding box center [1161, 205] width 419 height 17
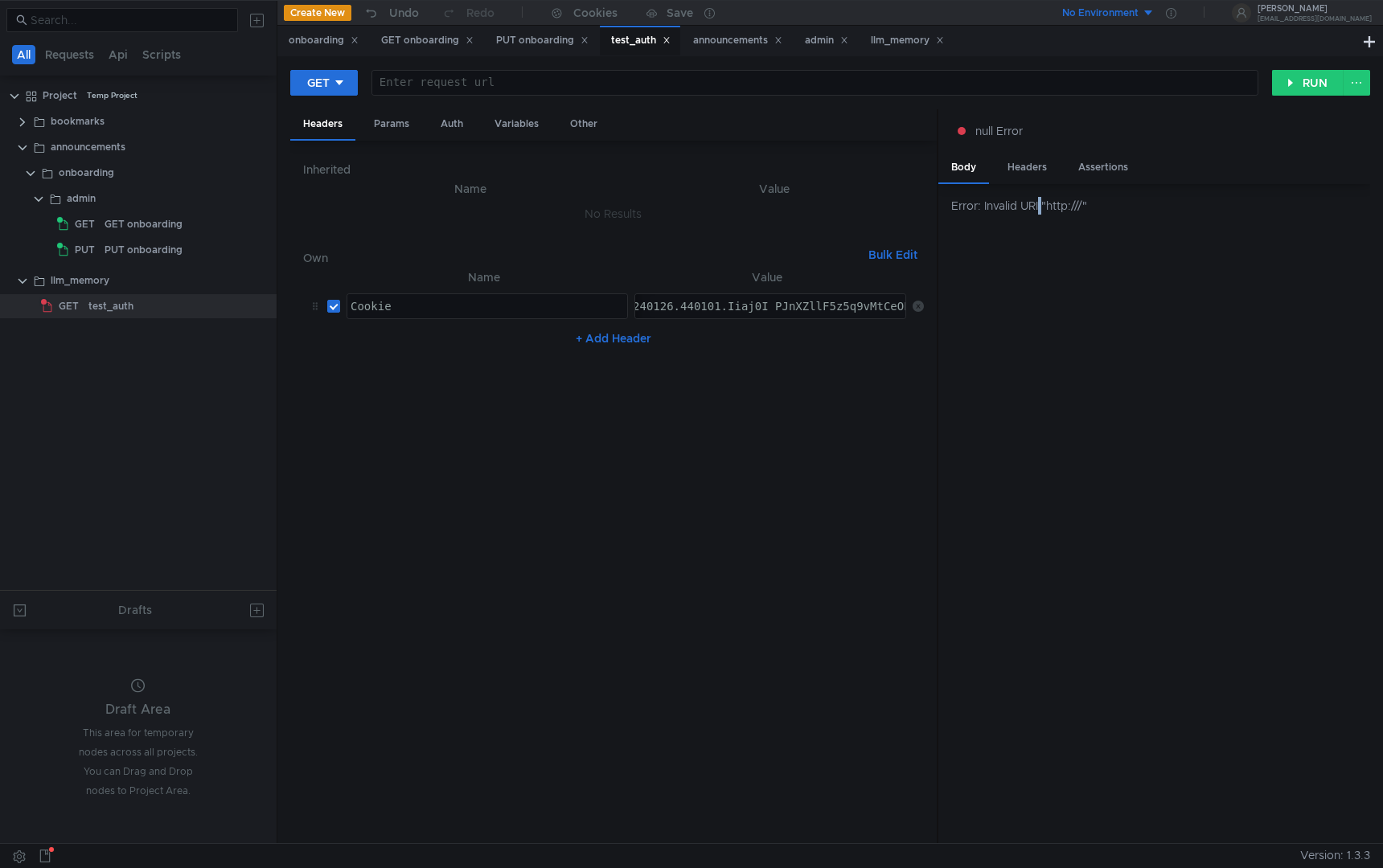
click at [1041, 201] on div "Error: Invalid URI "http:///"" at bounding box center [1161, 205] width 419 height 17
click at [509, 85] on div at bounding box center [815, 95] width 885 height 39
paste textarea "[URL][TECHNICAL_ID]"
drag, startPoint x: 509, startPoint y: 85, endPoint x: 939, endPoint y: 92, distance: 430.1
click at [939, 92] on div "http:// [TECHNICAL_ID] / docs # / default / check_person_ticket_check_auth_get" at bounding box center [815, 95] width 885 height 39
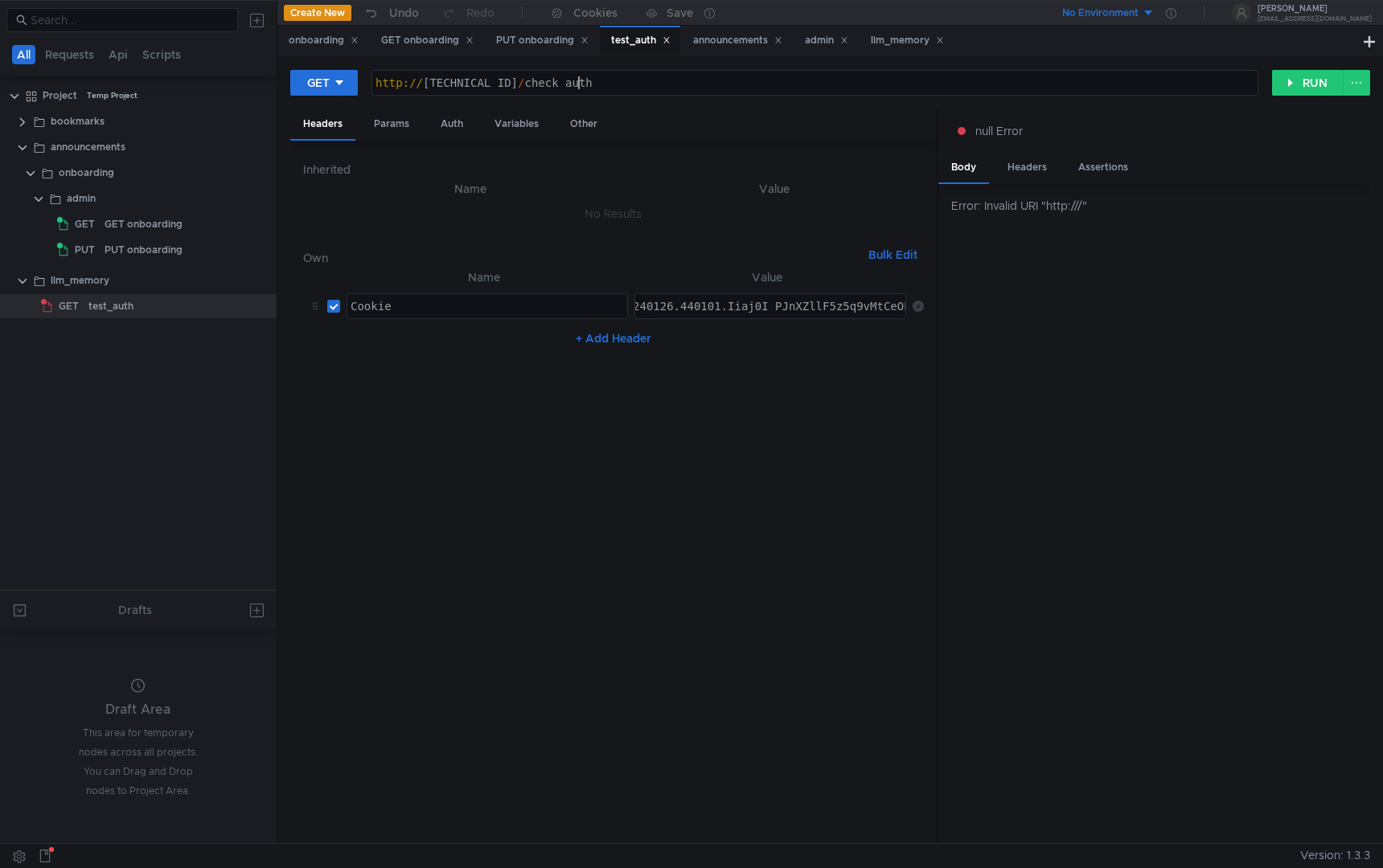
scroll to position [0, 14]
type textarea "[URL][TECHNICAL_ID]"
click at [1298, 81] on button "RUN" at bounding box center [1308, 83] width 72 height 25
click at [1036, 312] on cdk-virtual-scroll-viewport "{} person : "Error! Please, use Persona 7!"" at bounding box center [1161, 536] width 419 height 591
click at [1292, 83] on button "RUN" at bounding box center [1308, 83] width 72 height 25
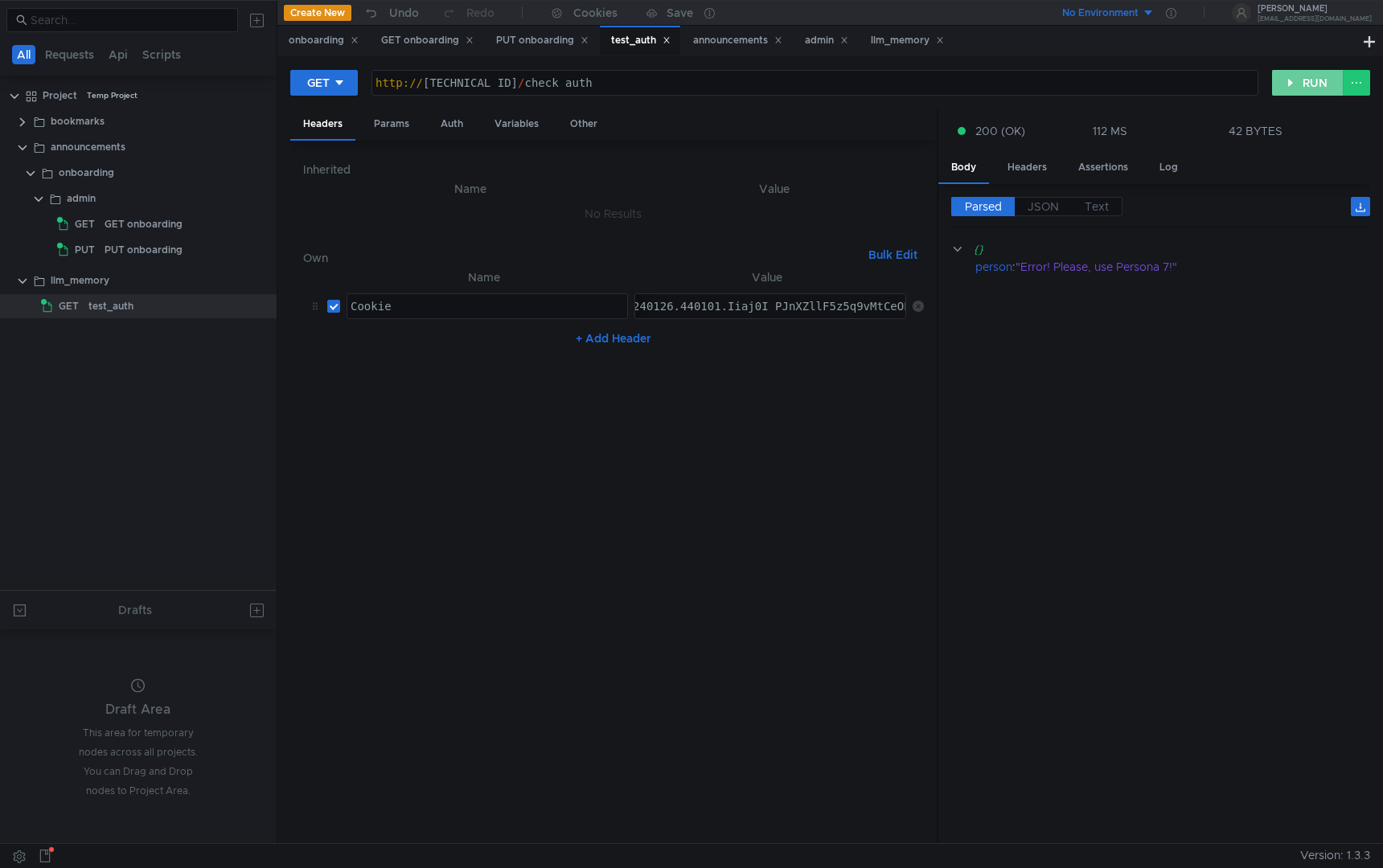
click at [1306, 82] on button "RUN" at bounding box center [1308, 83] width 72 height 25
click at [1298, 80] on button "RUN" at bounding box center [1308, 83] width 72 height 25
click at [1289, 83] on button "RUN" at bounding box center [1308, 83] width 72 height 25
click at [1301, 84] on button "RUN" at bounding box center [1308, 83] width 72 height 25
click at [1309, 88] on button "RUN" at bounding box center [1308, 83] width 72 height 25
